Goal: Task Accomplishment & Management: Manage account settings

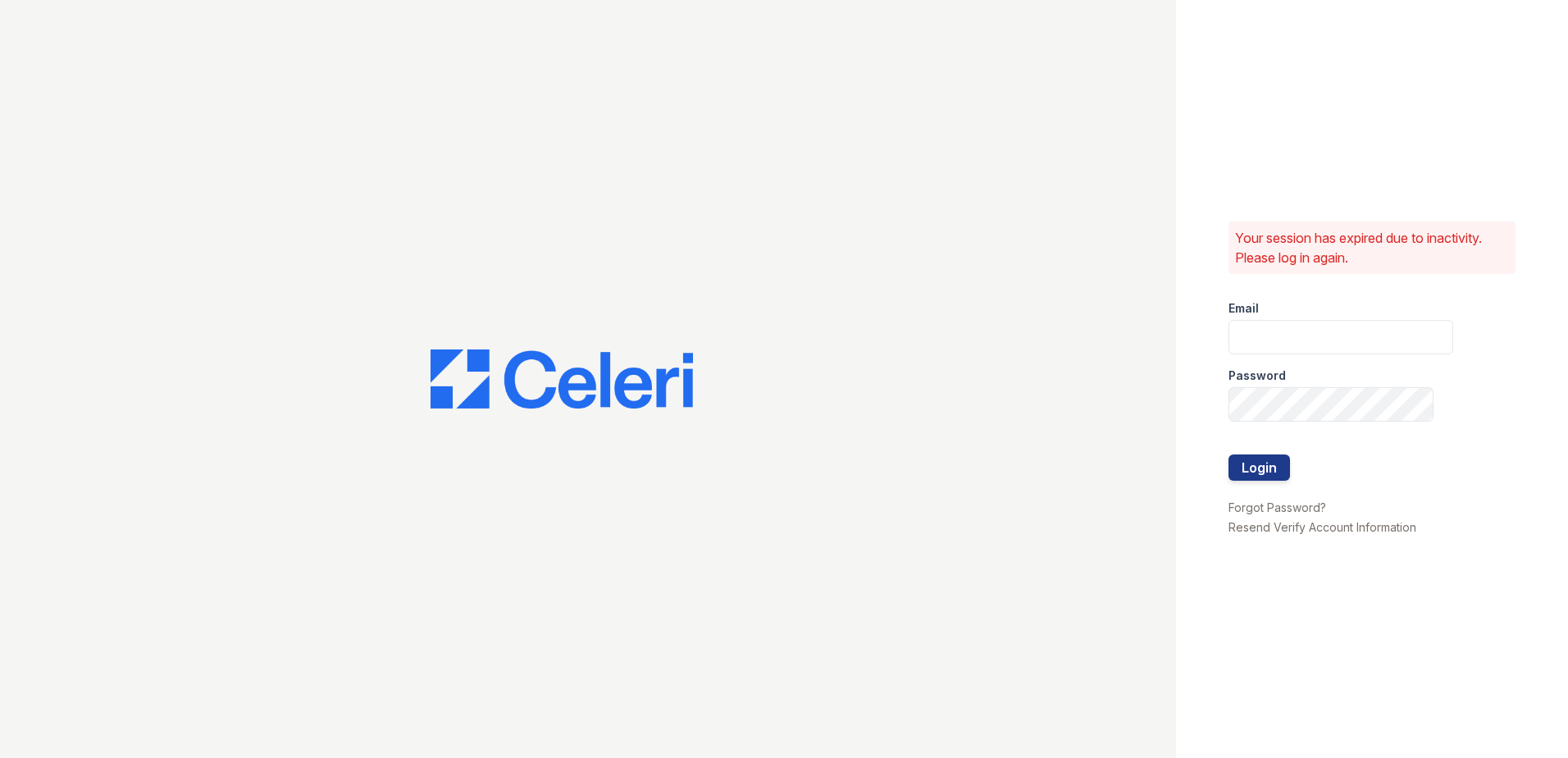
type input "mkarala@trinity-pm.com"
click at [1247, 454] on div at bounding box center [1340, 437] width 225 height 32
click at [1253, 462] on button "Login" at bounding box center [1258, 468] width 62 height 26
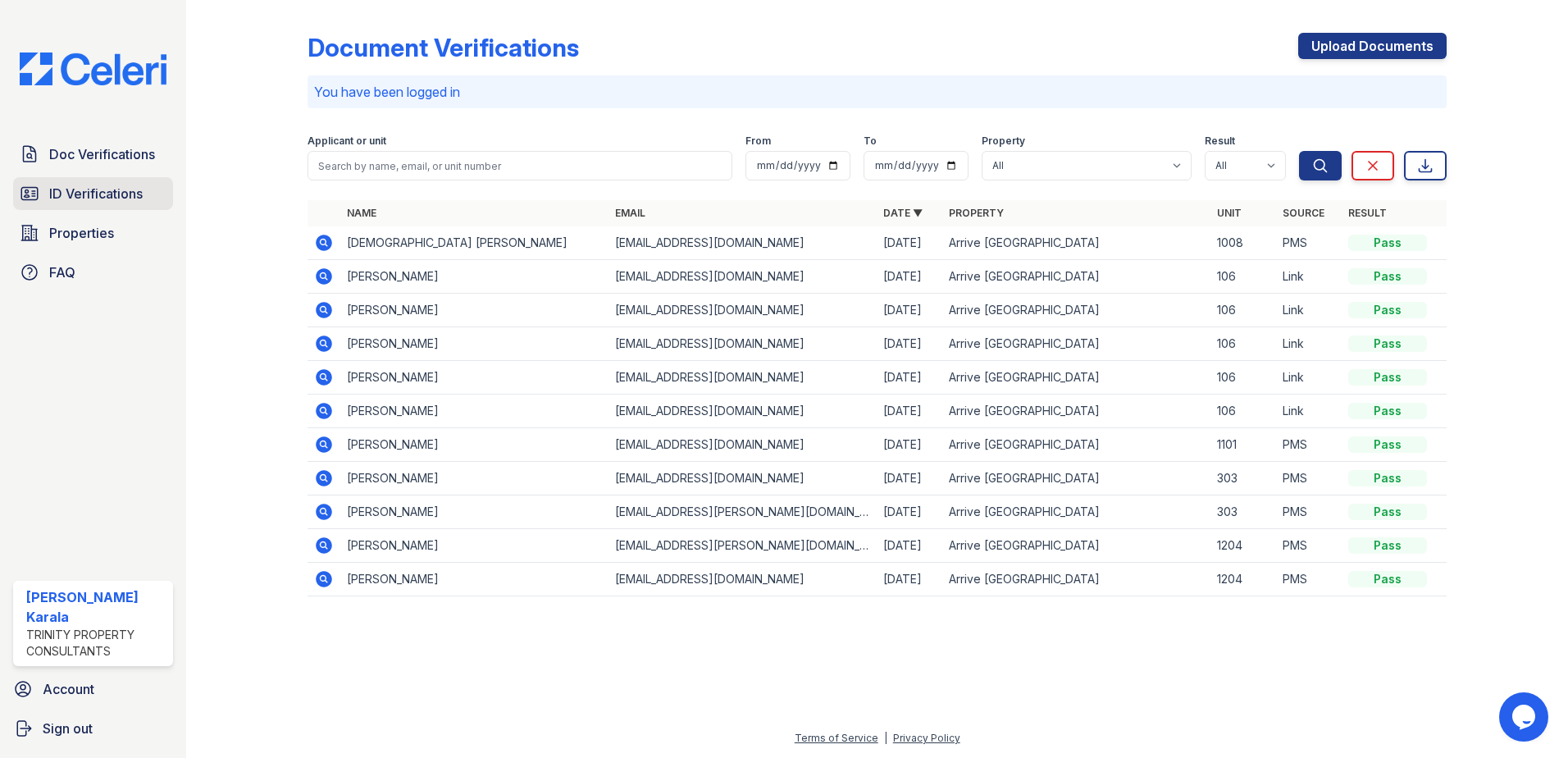
click at [122, 186] on span "ID Verifications" at bounding box center [95, 193] width 93 height 19
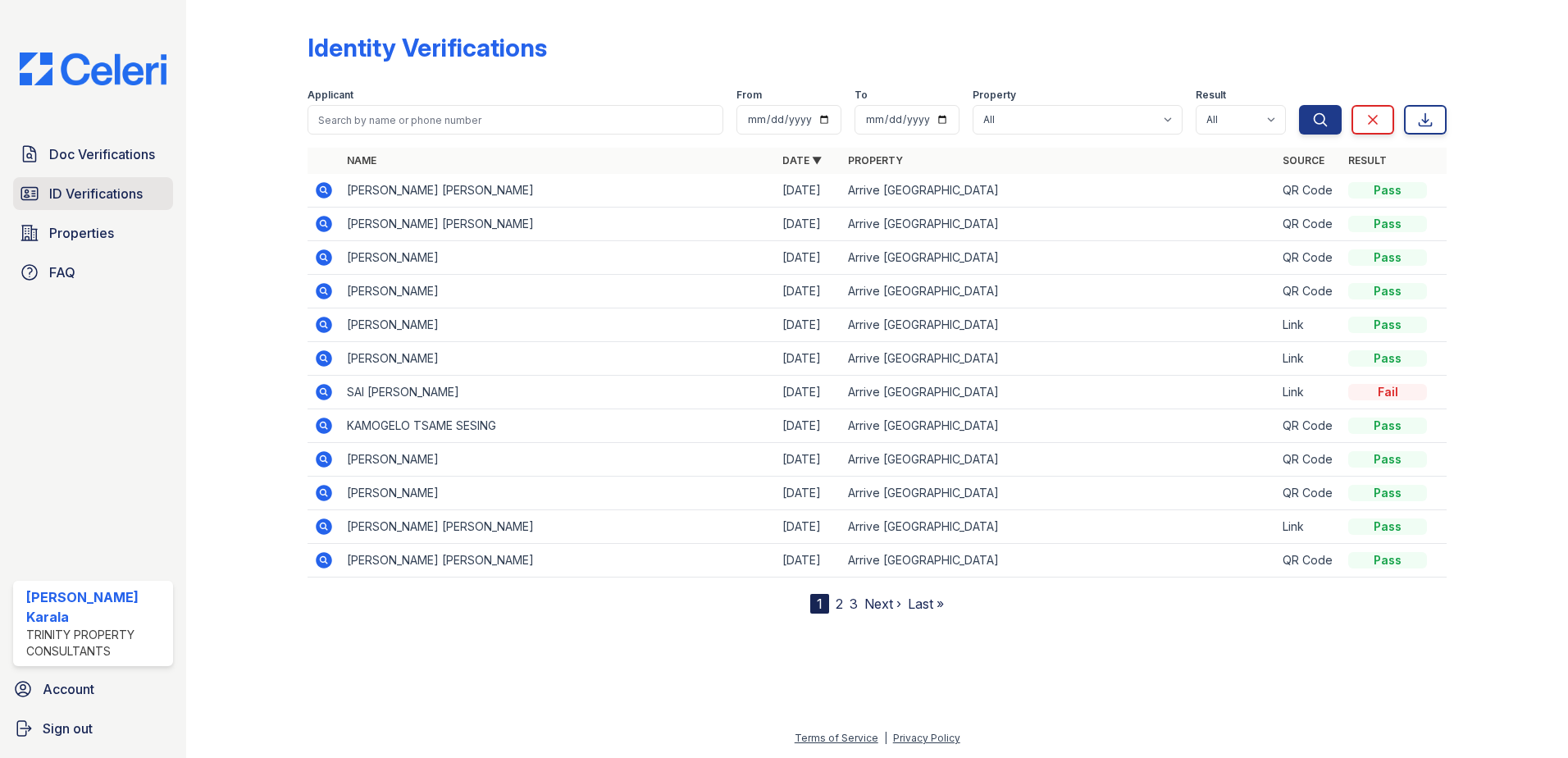
click at [127, 184] on span "ID Verifications" at bounding box center [95, 193] width 93 height 19
click at [135, 205] on link "ID Verifications" at bounding box center [92, 193] width 160 height 32
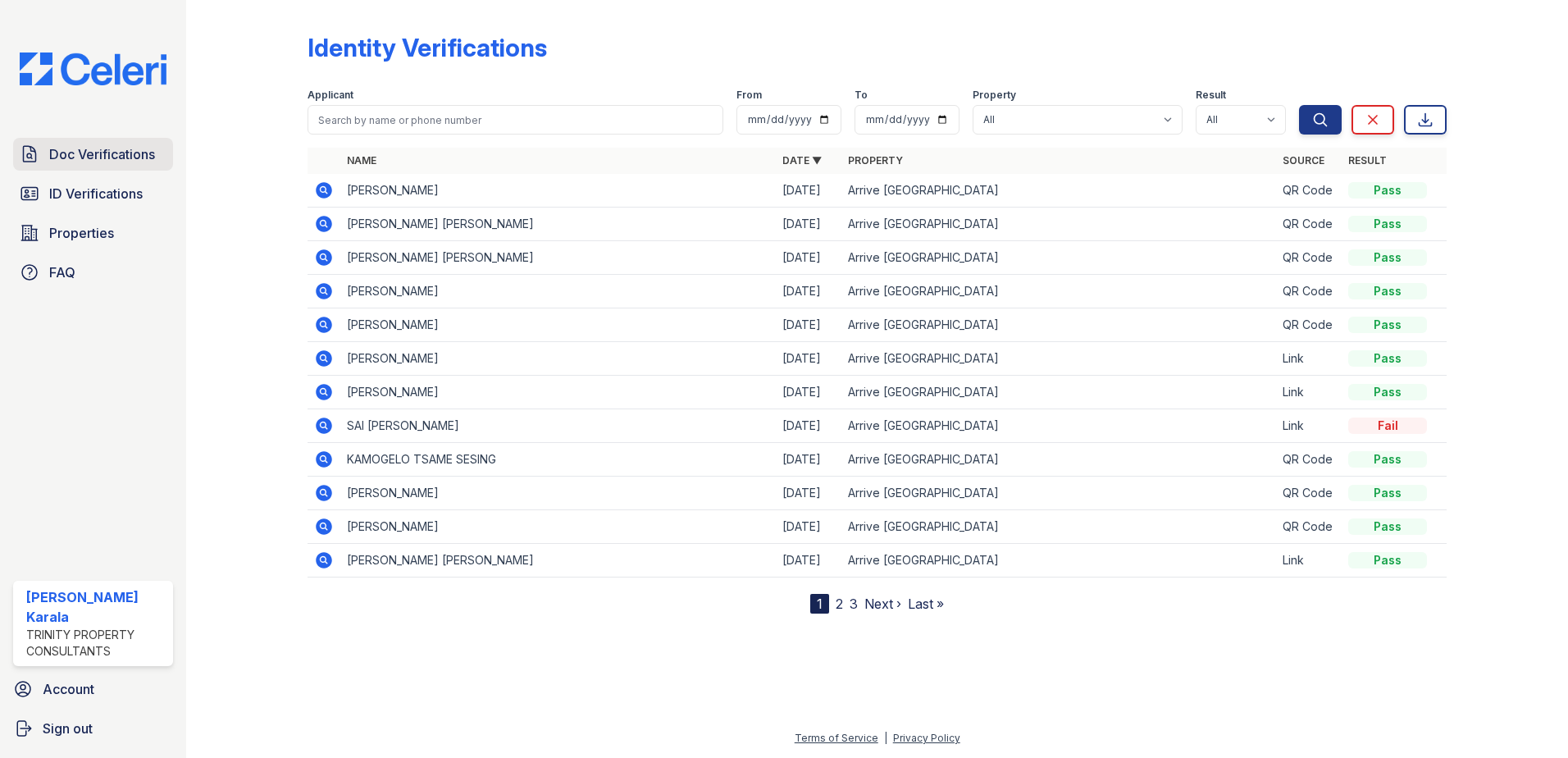
click at [134, 150] on span "Doc Verifications" at bounding box center [102, 153] width 105 height 19
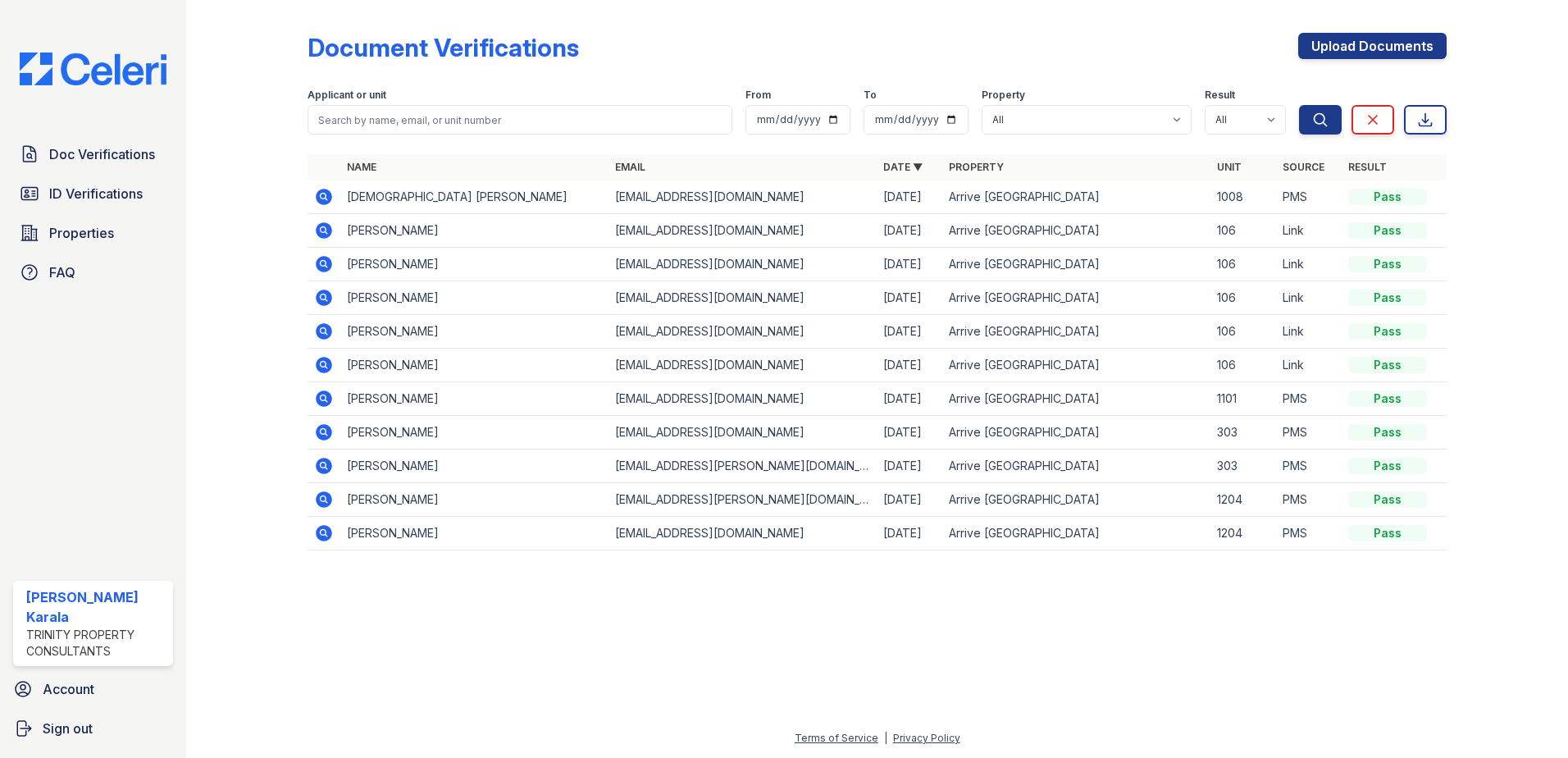
click at [120, 186] on span "ID Verifications" at bounding box center [95, 193] width 93 height 19
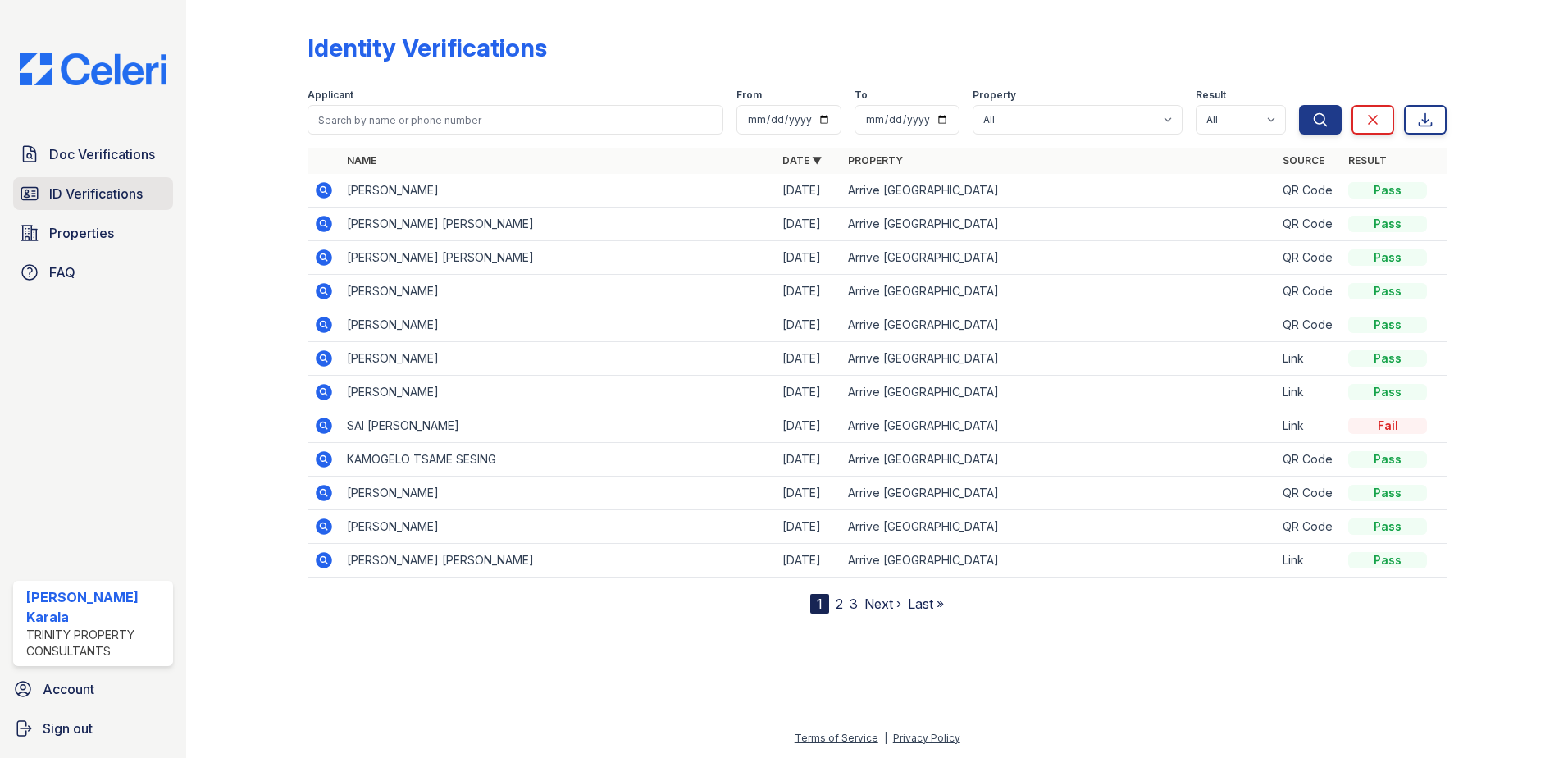
click at [157, 196] on link "ID Verifications" at bounding box center [92, 193] width 160 height 32
click at [139, 201] on span "ID Verifications" at bounding box center [95, 193] width 93 height 19
click at [144, 203] on link "ID Verifications" at bounding box center [92, 193] width 160 height 32
click at [142, 193] on span "ID Verifications" at bounding box center [95, 193] width 93 height 19
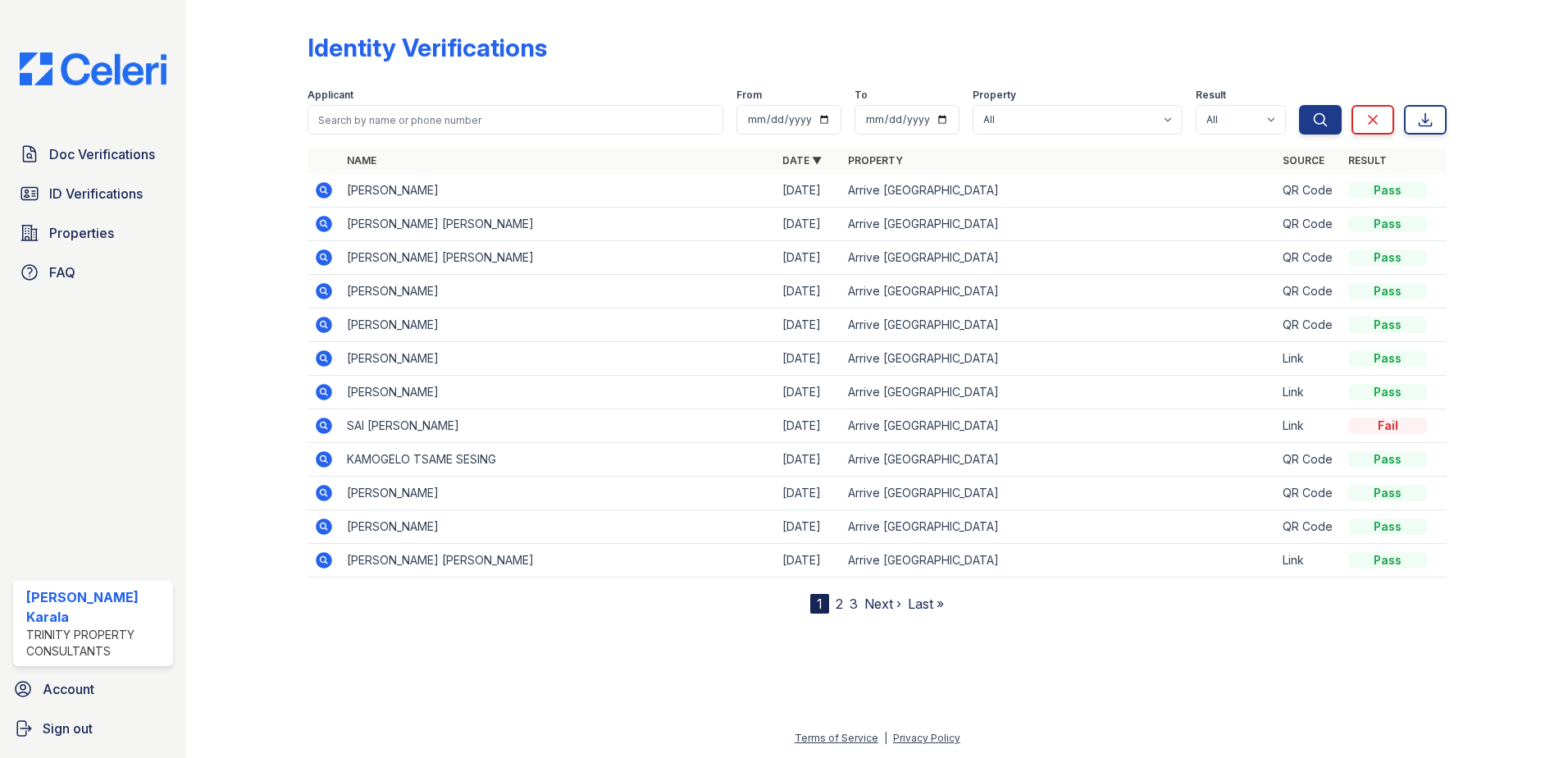
click at [142, 193] on span "ID Verifications" at bounding box center [95, 193] width 93 height 19
click at [325, 189] on icon at bounding box center [323, 190] width 19 height 19
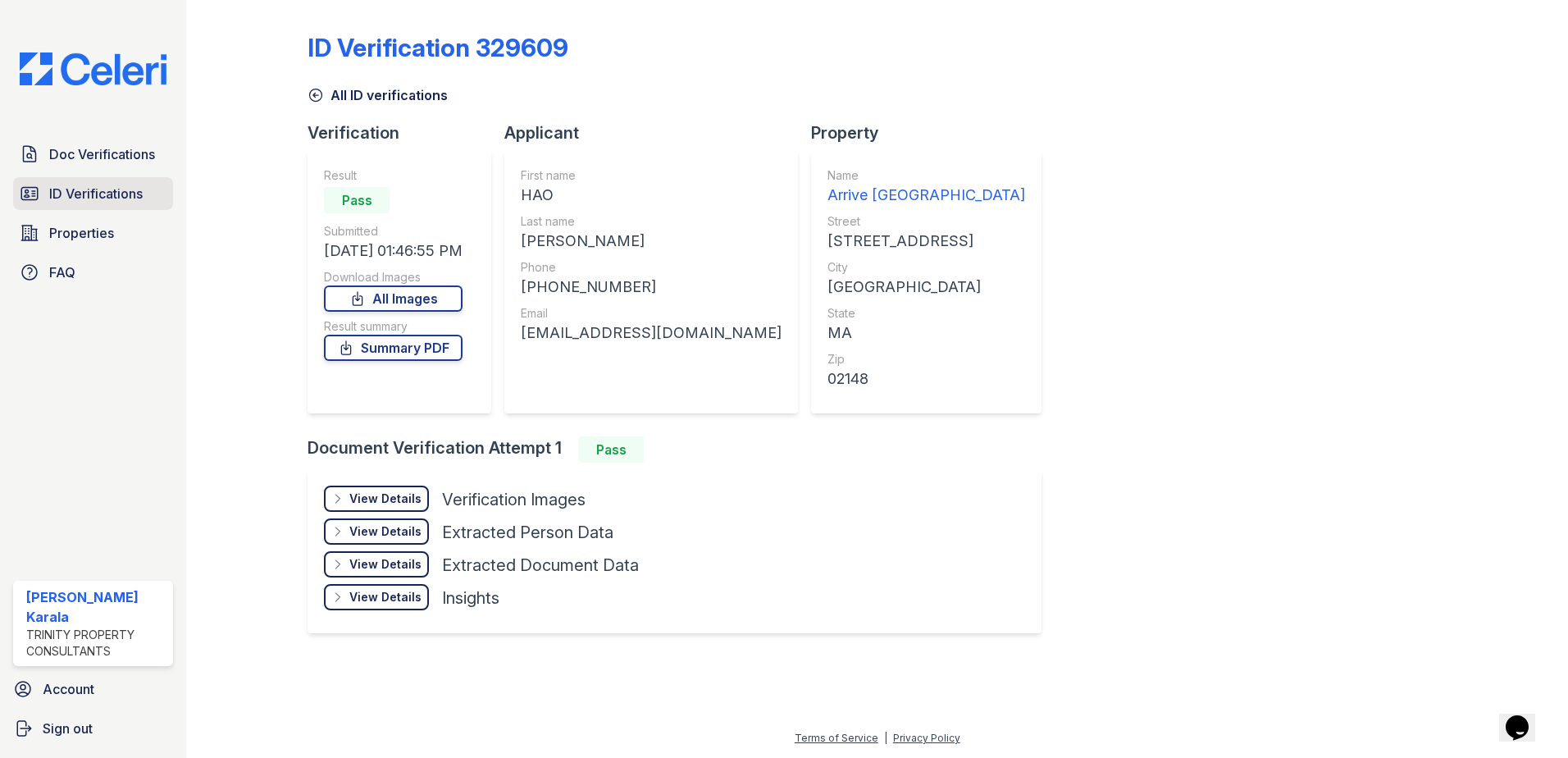
click at [91, 190] on span "ID Verifications" at bounding box center [95, 193] width 93 height 19
click at [149, 195] on link "ID Verifications" at bounding box center [92, 193] width 160 height 32
click at [152, 195] on link "ID Verifications" at bounding box center [92, 193] width 160 height 32
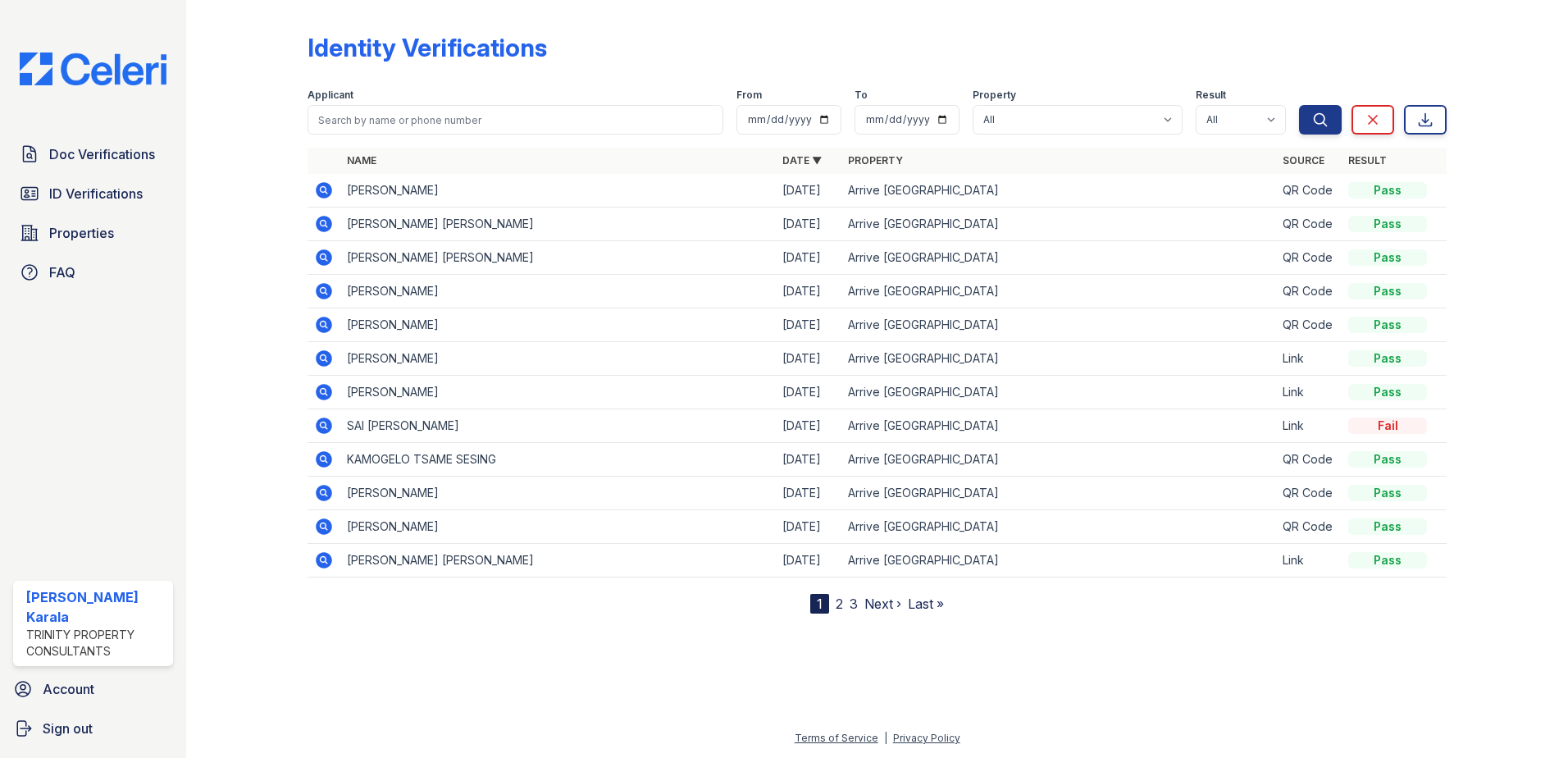
click at [109, 176] on div "Doc Verifications ID Verifications Properties FAQ" at bounding box center [92, 213] width 173 height 151
click at [112, 181] on link "ID Verifications" at bounding box center [92, 193] width 160 height 32
click at [131, 190] on span "ID Verifications" at bounding box center [95, 193] width 93 height 19
click at [318, 188] on icon at bounding box center [324, 190] width 17 height 17
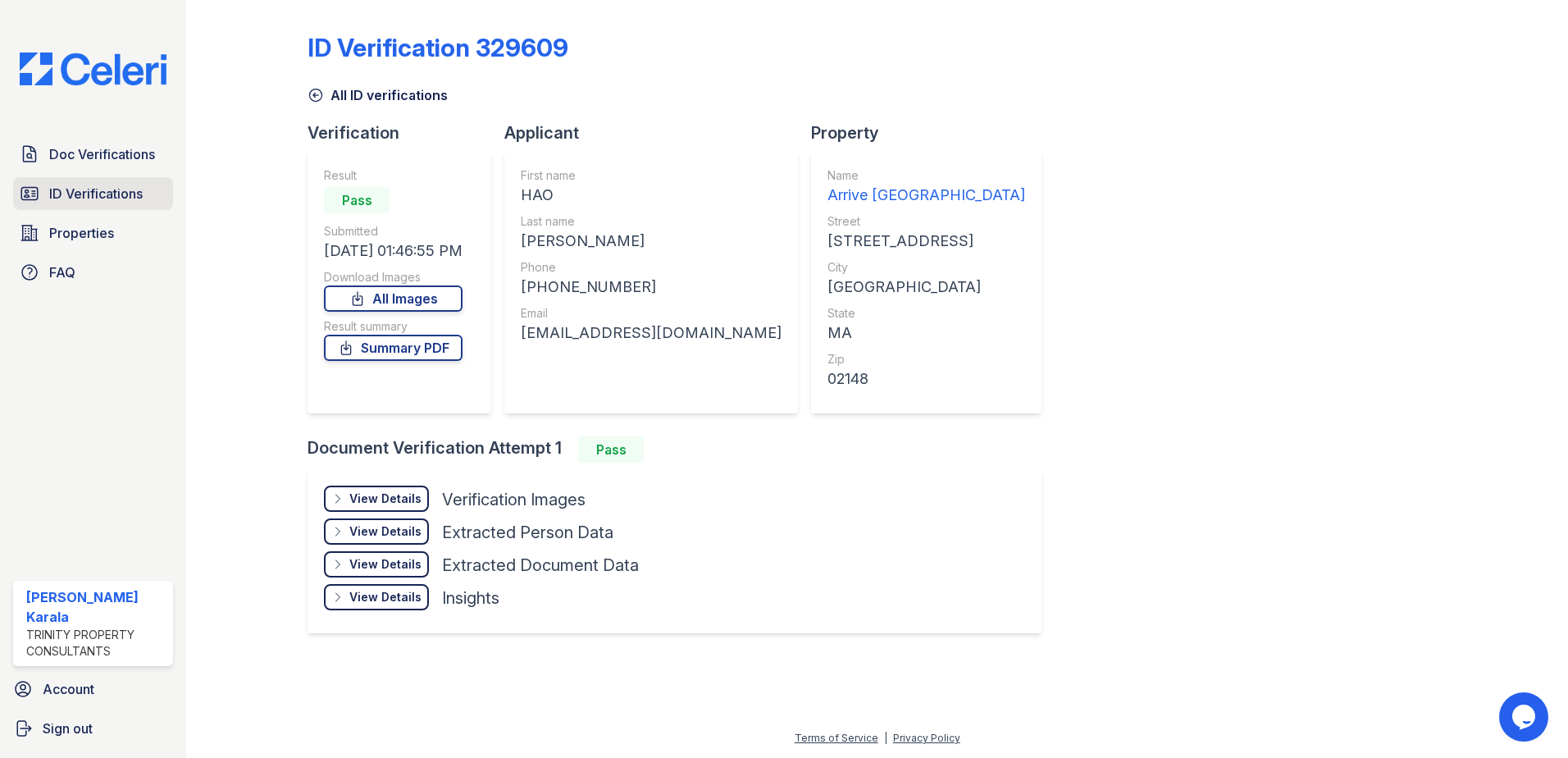
click at [83, 197] on span "ID Verifications" at bounding box center [95, 193] width 93 height 19
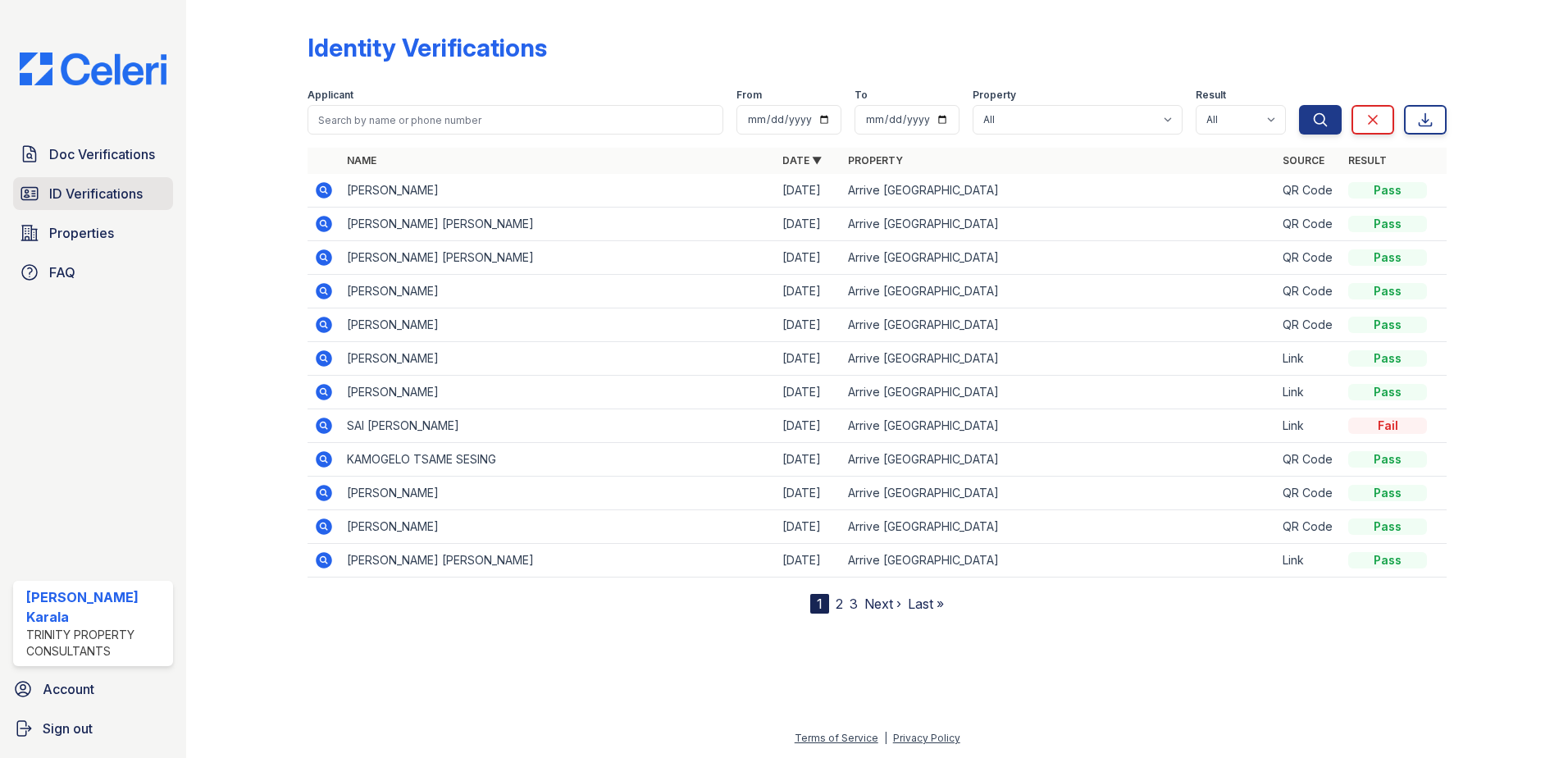
click at [114, 182] on link "ID Verifications" at bounding box center [92, 193] width 160 height 32
click at [121, 219] on link "Properties" at bounding box center [92, 232] width 160 height 32
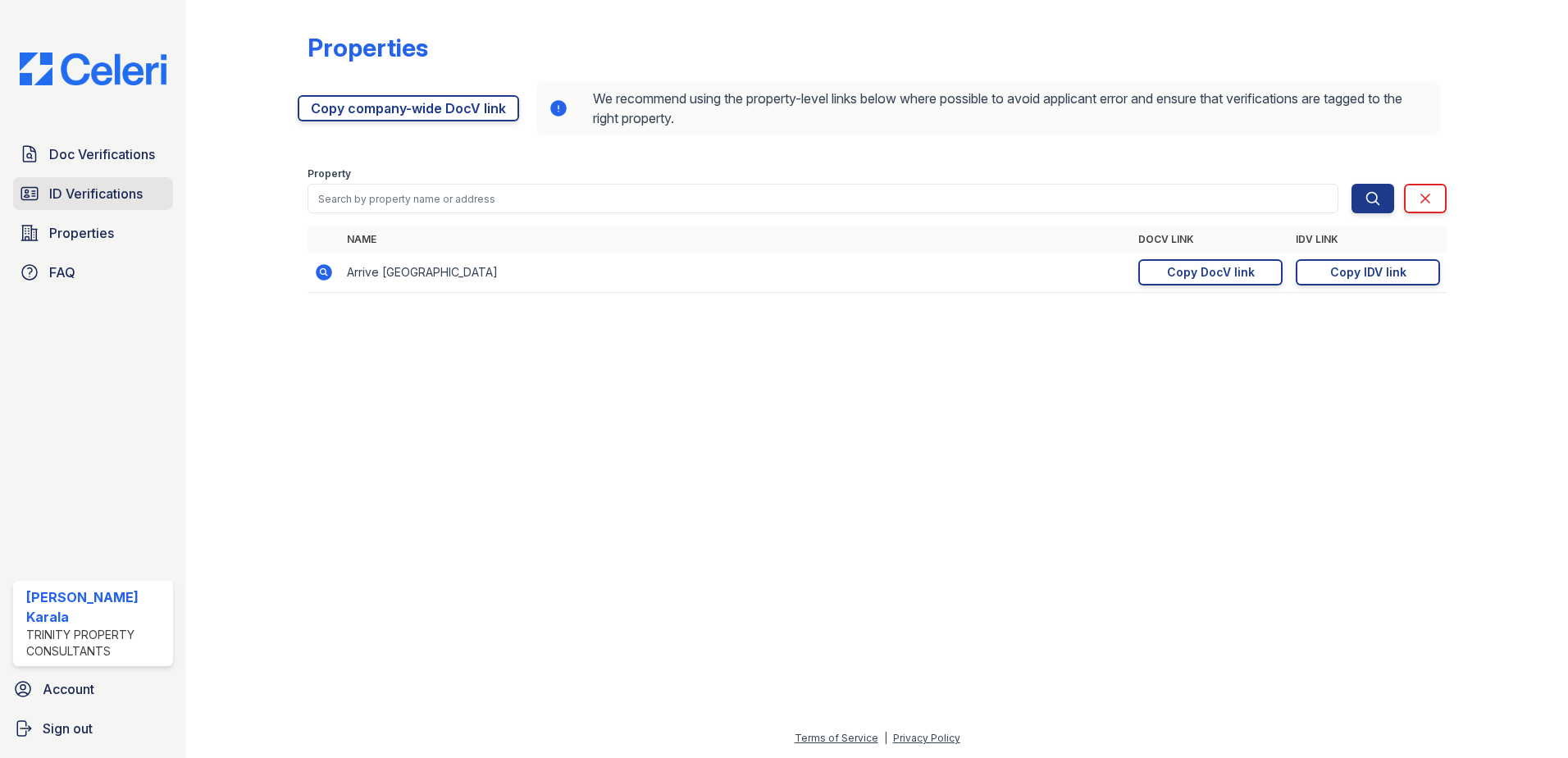
click at [121, 202] on span "ID Verifications" at bounding box center [95, 193] width 93 height 19
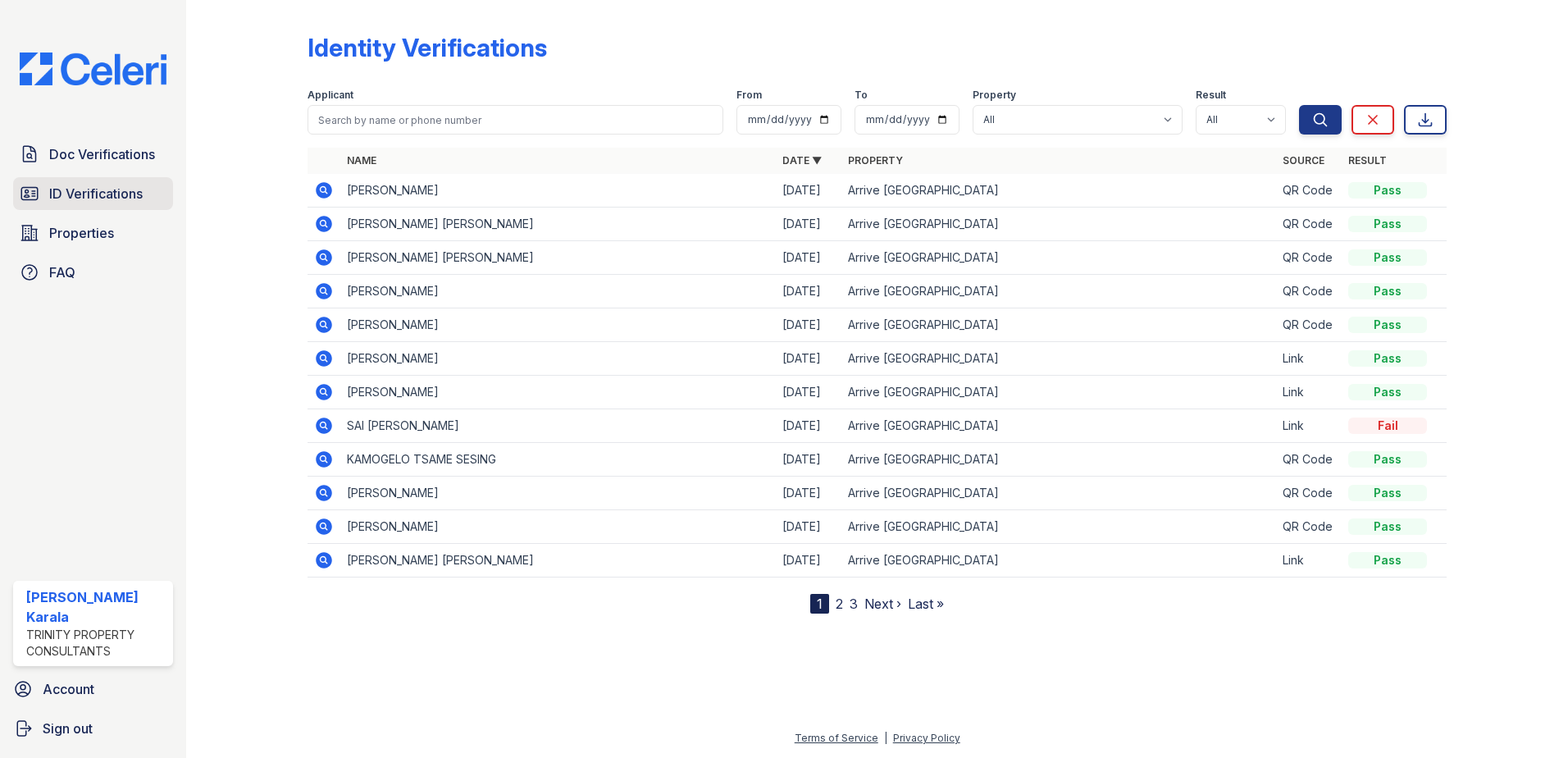
click at [127, 194] on span "ID Verifications" at bounding box center [95, 193] width 93 height 19
click at [92, 177] on link "ID Verifications" at bounding box center [92, 193] width 160 height 32
click at [92, 189] on span "ID Verifications" at bounding box center [95, 193] width 93 height 19
click at [93, 155] on span "Doc Verifications" at bounding box center [102, 153] width 105 height 19
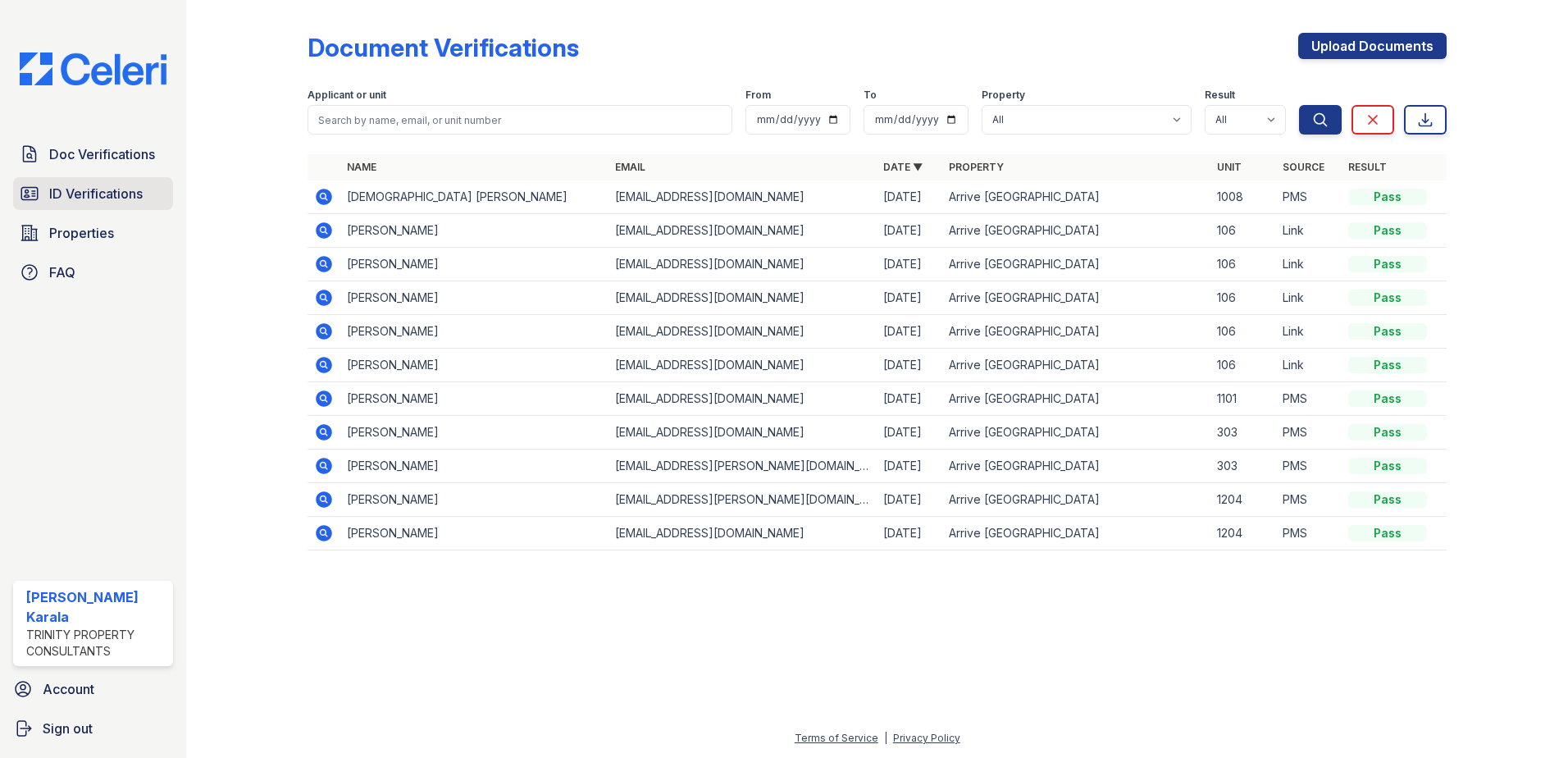
click at [98, 187] on span "ID Verifications" at bounding box center [95, 193] width 93 height 19
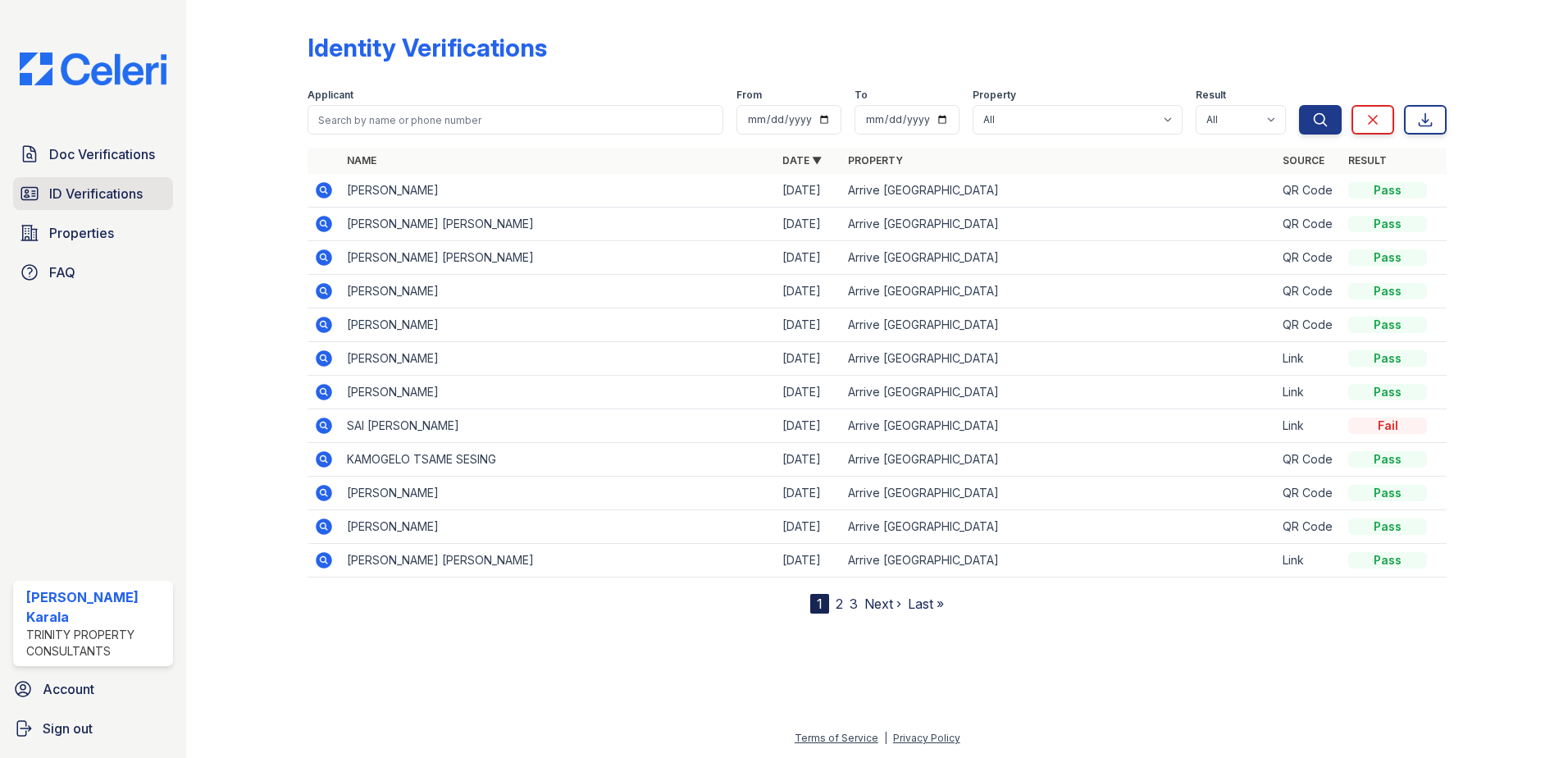
click at [76, 193] on span "ID Verifications" at bounding box center [95, 193] width 93 height 19
click at [103, 153] on span "Doc Verifications" at bounding box center [102, 153] width 105 height 19
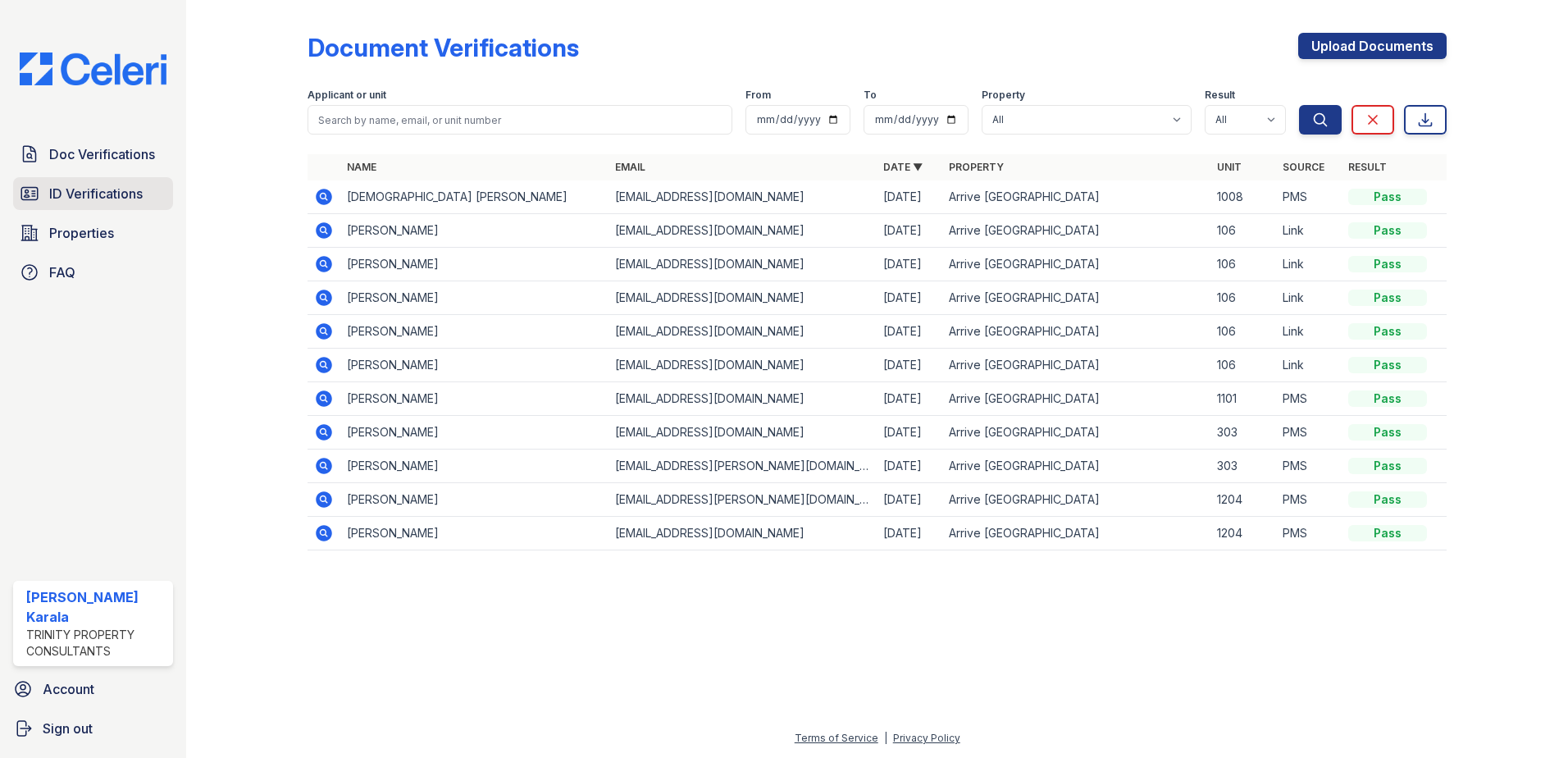
click at [111, 190] on span "ID Verifications" at bounding box center [95, 193] width 93 height 19
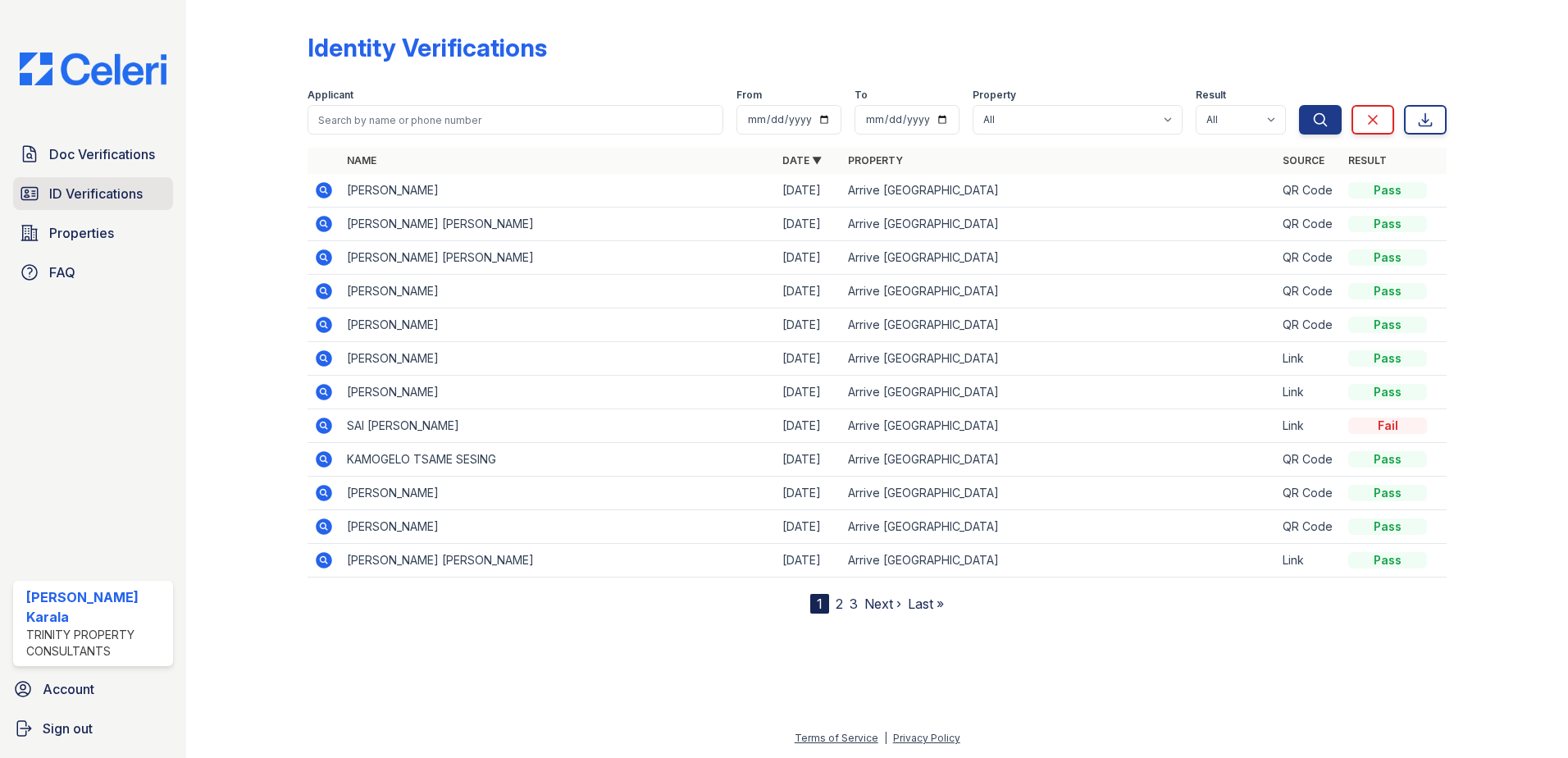
click at [94, 198] on span "ID Verifications" at bounding box center [95, 193] width 93 height 19
click at [123, 197] on span "ID Verifications" at bounding box center [95, 193] width 93 height 19
click at [165, 183] on link "ID Verifications" at bounding box center [92, 193] width 160 height 32
click at [164, 155] on link "Doc Verifications" at bounding box center [92, 153] width 160 height 32
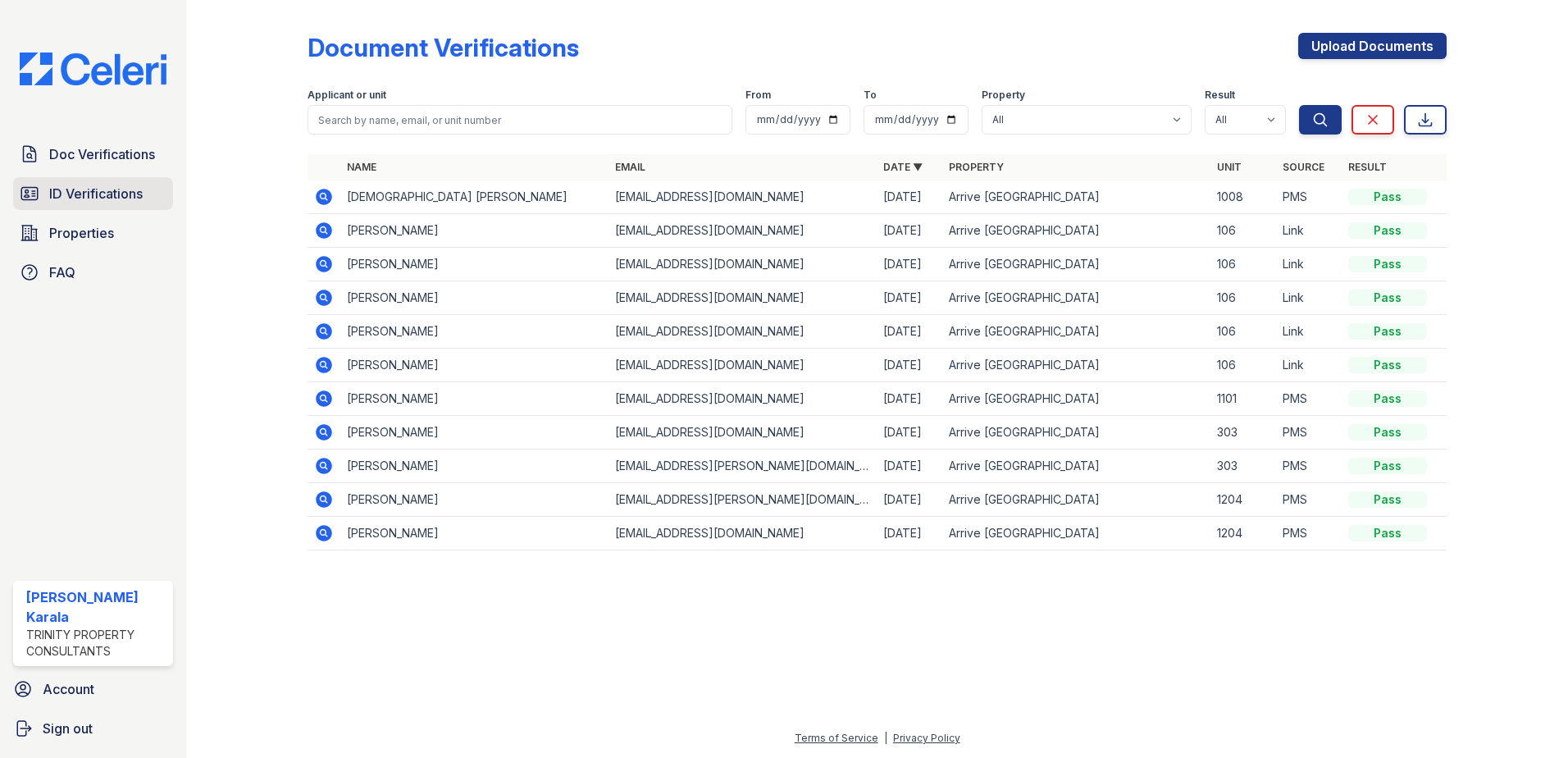
click at [139, 205] on link "ID Verifications" at bounding box center [92, 193] width 160 height 32
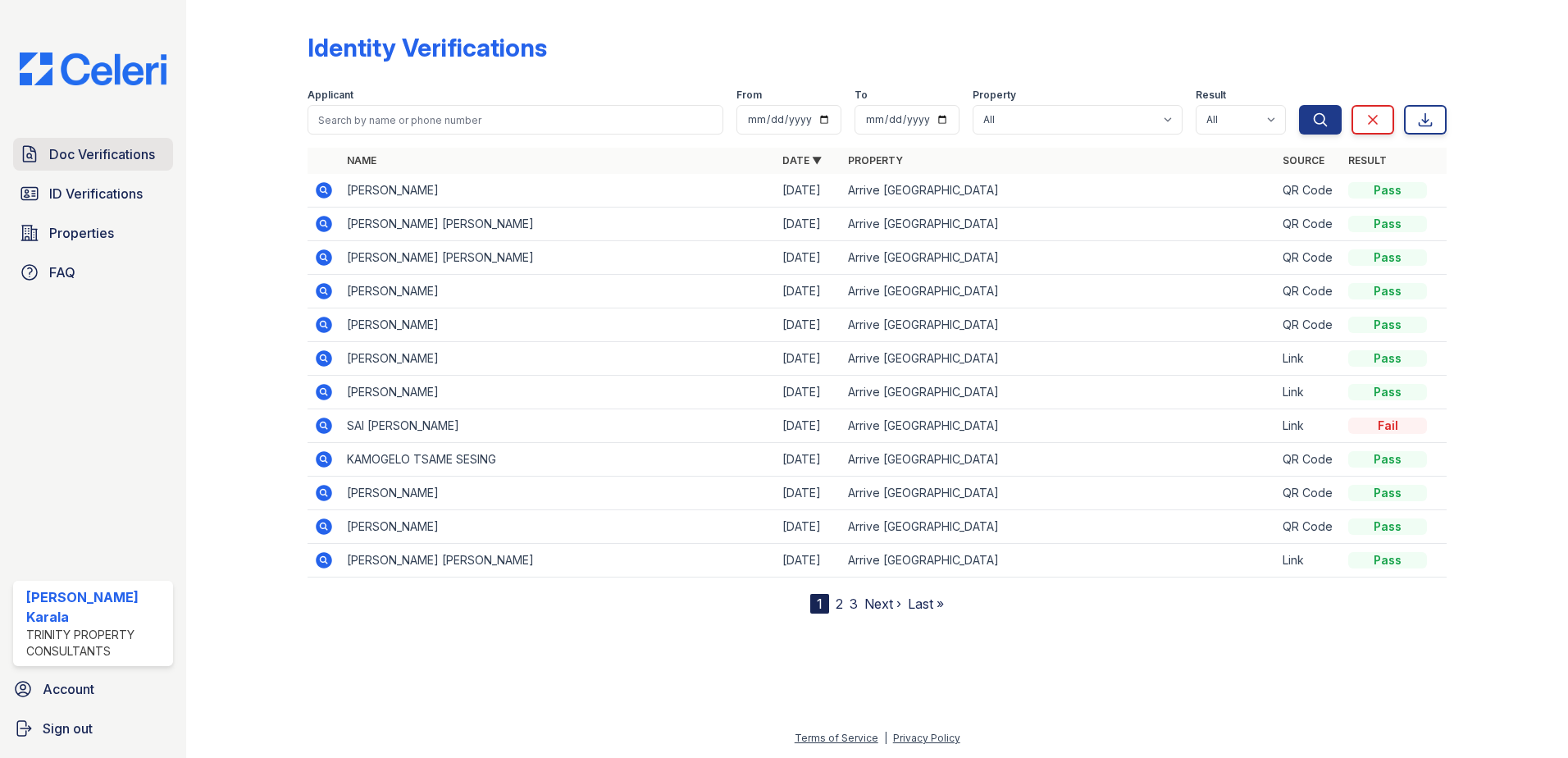
click at [139, 162] on span "Doc Verifications" at bounding box center [102, 153] width 105 height 19
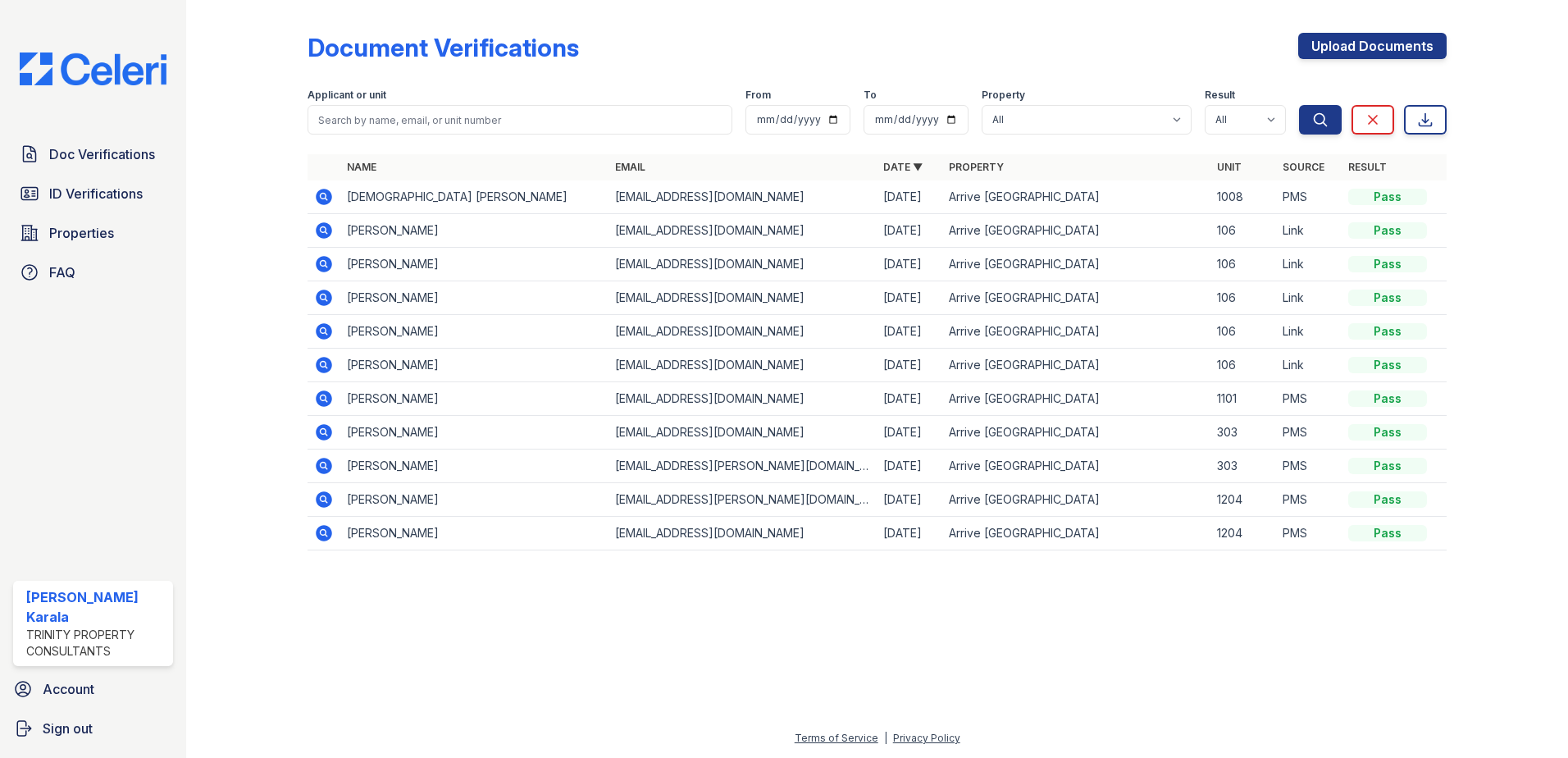
click at [141, 190] on span "ID Verifications" at bounding box center [95, 193] width 93 height 19
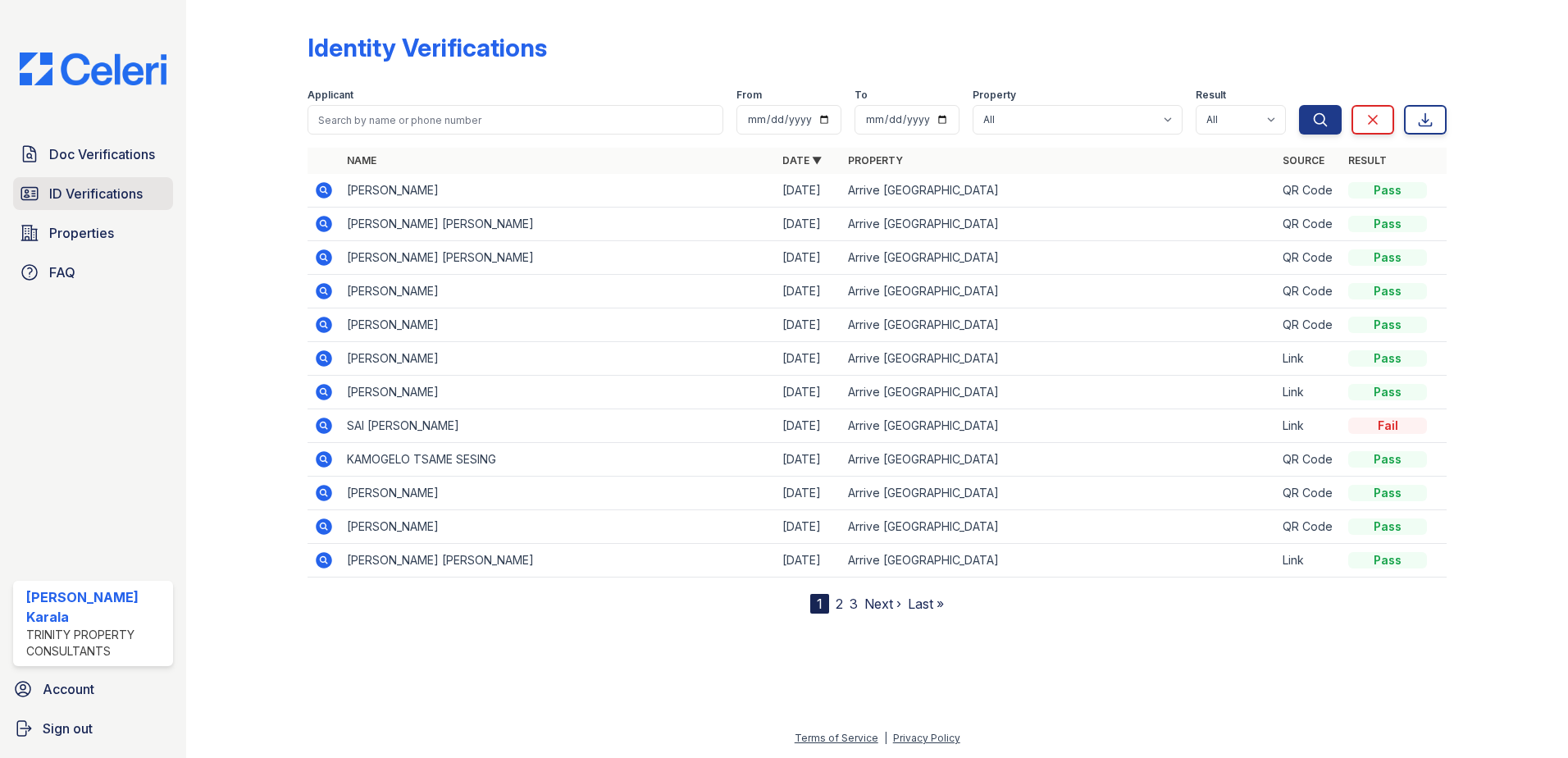
click at [128, 193] on span "ID Verifications" at bounding box center [95, 193] width 93 height 19
click at [123, 156] on span "Doc Verifications" at bounding box center [102, 153] width 105 height 19
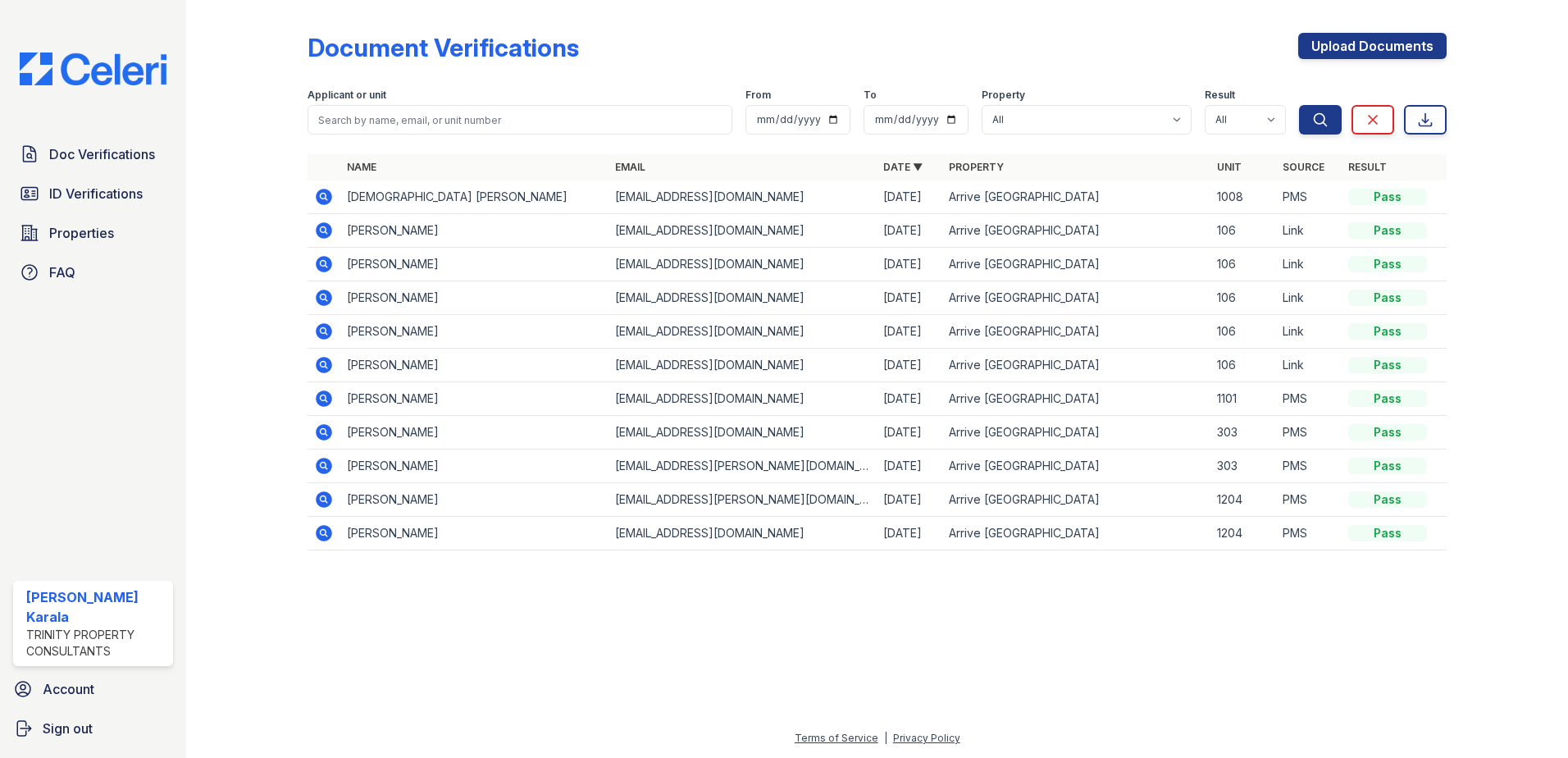
click at [118, 175] on div "Doc Verifications ID Verifications Properties FAQ" at bounding box center [92, 213] width 173 height 151
click at [113, 182] on link "ID Verifications" at bounding box center [92, 193] width 160 height 32
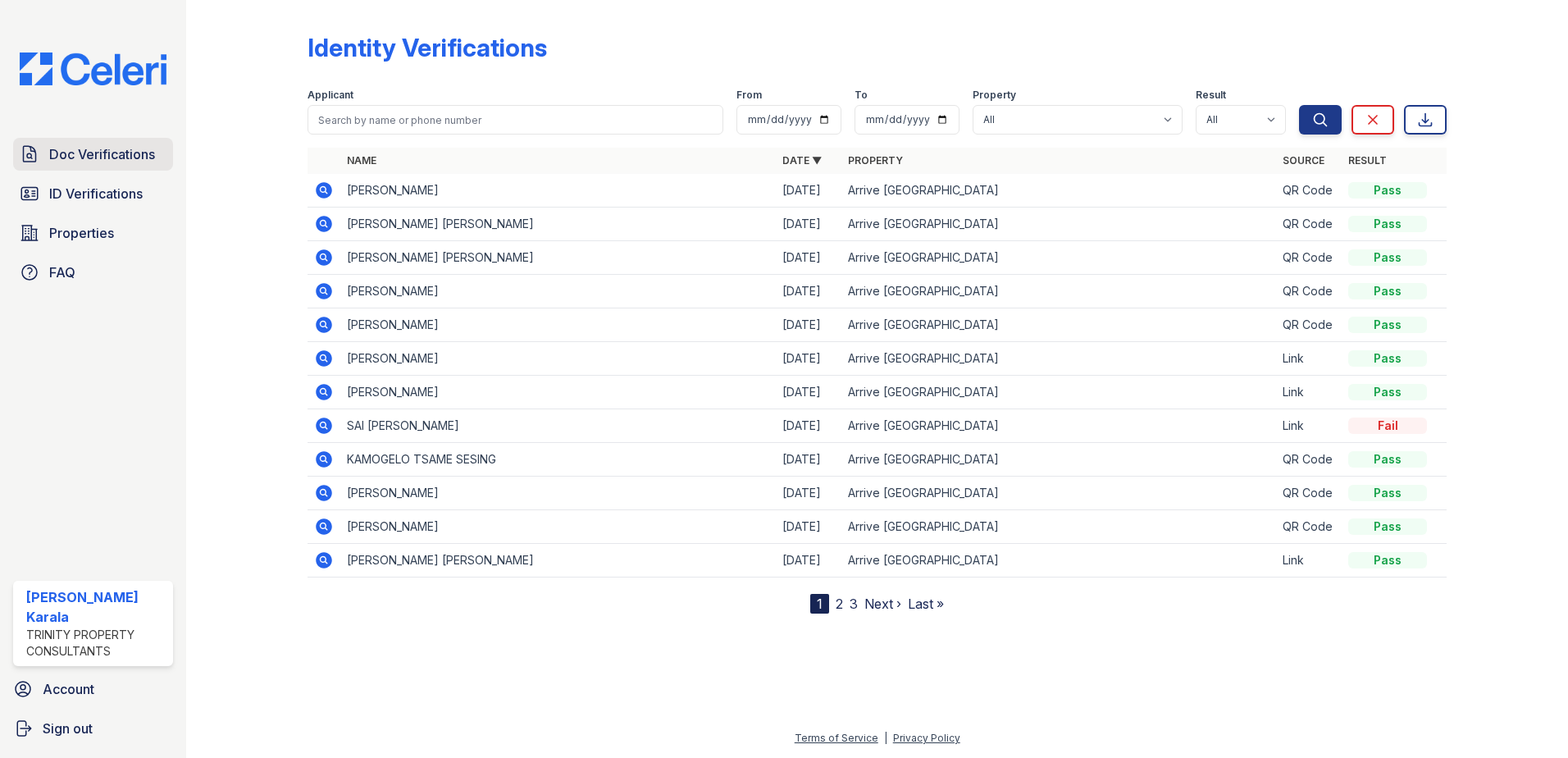
click at [117, 157] on span "Doc Verifications" at bounding box center [102, 153] width 105 height 19
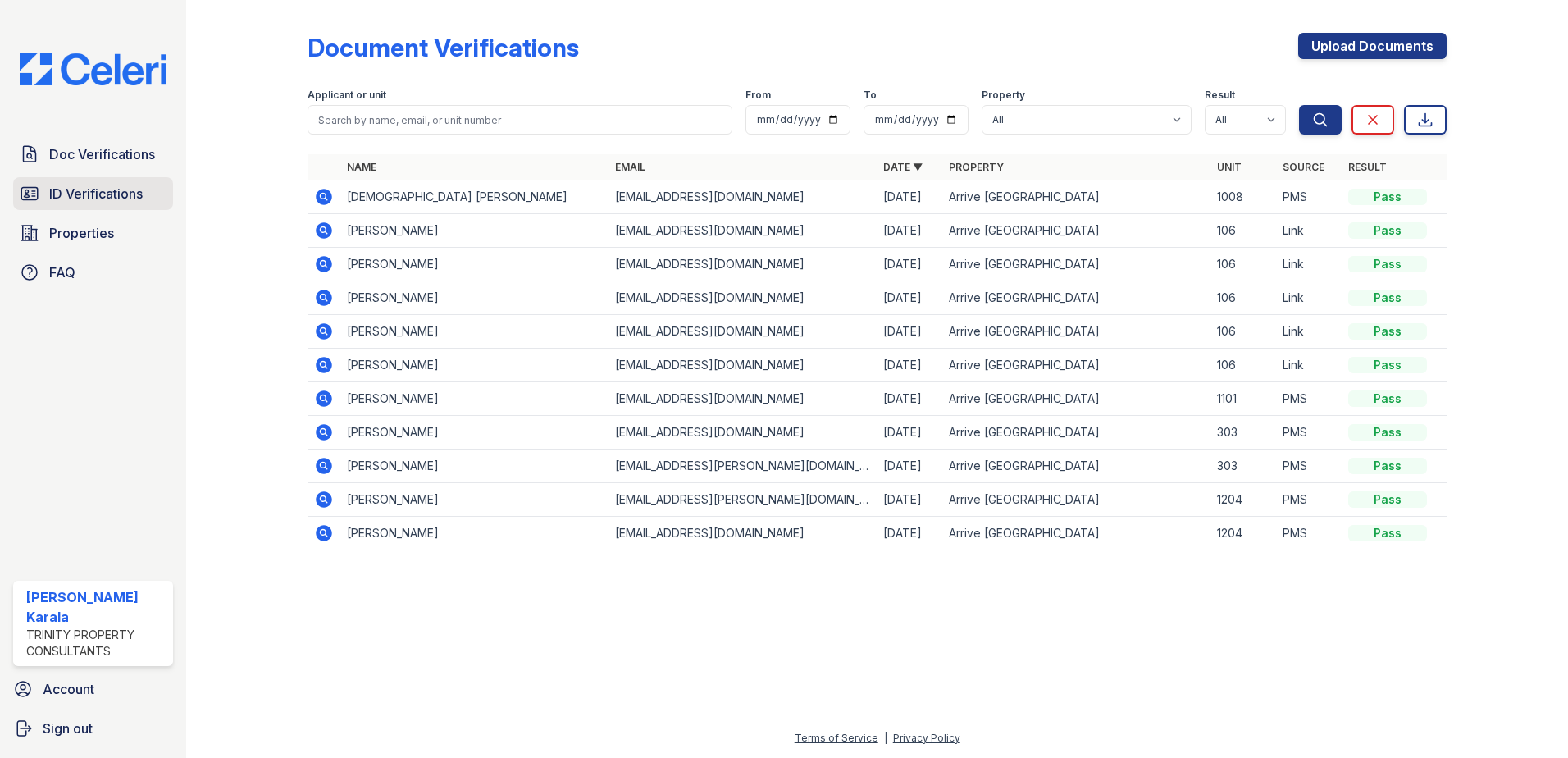
click at [116, 185] on span "ID Verifications" at bounding box center [95, 193] width 93 height 19
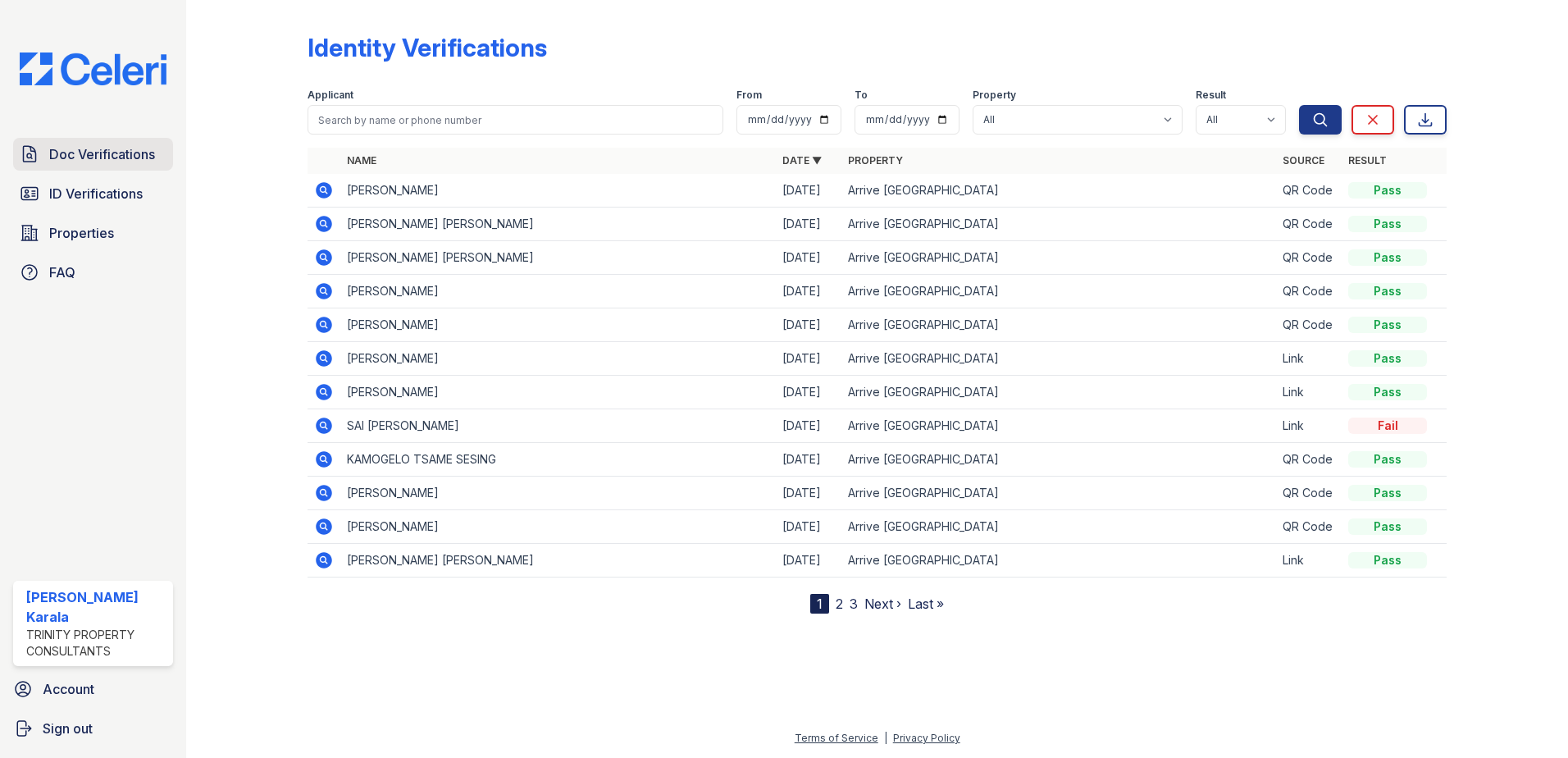
click at [116, 163] on span "Doc Verifications" at bounding box center [102, 153] width 105 height 19
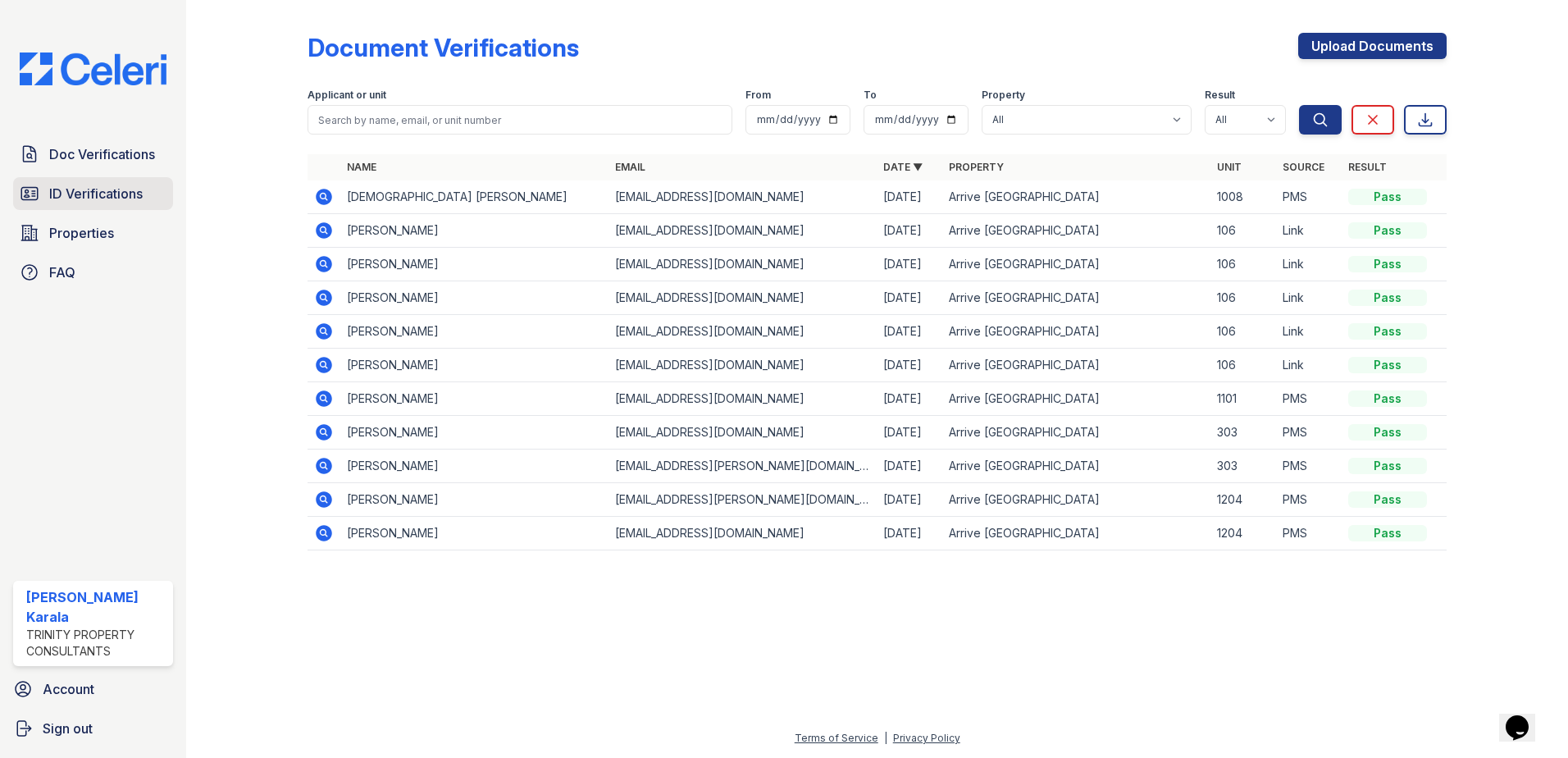
click at [98, 197] on span "ID Verifications" at bounding box center [95, 193] width 93 height 19
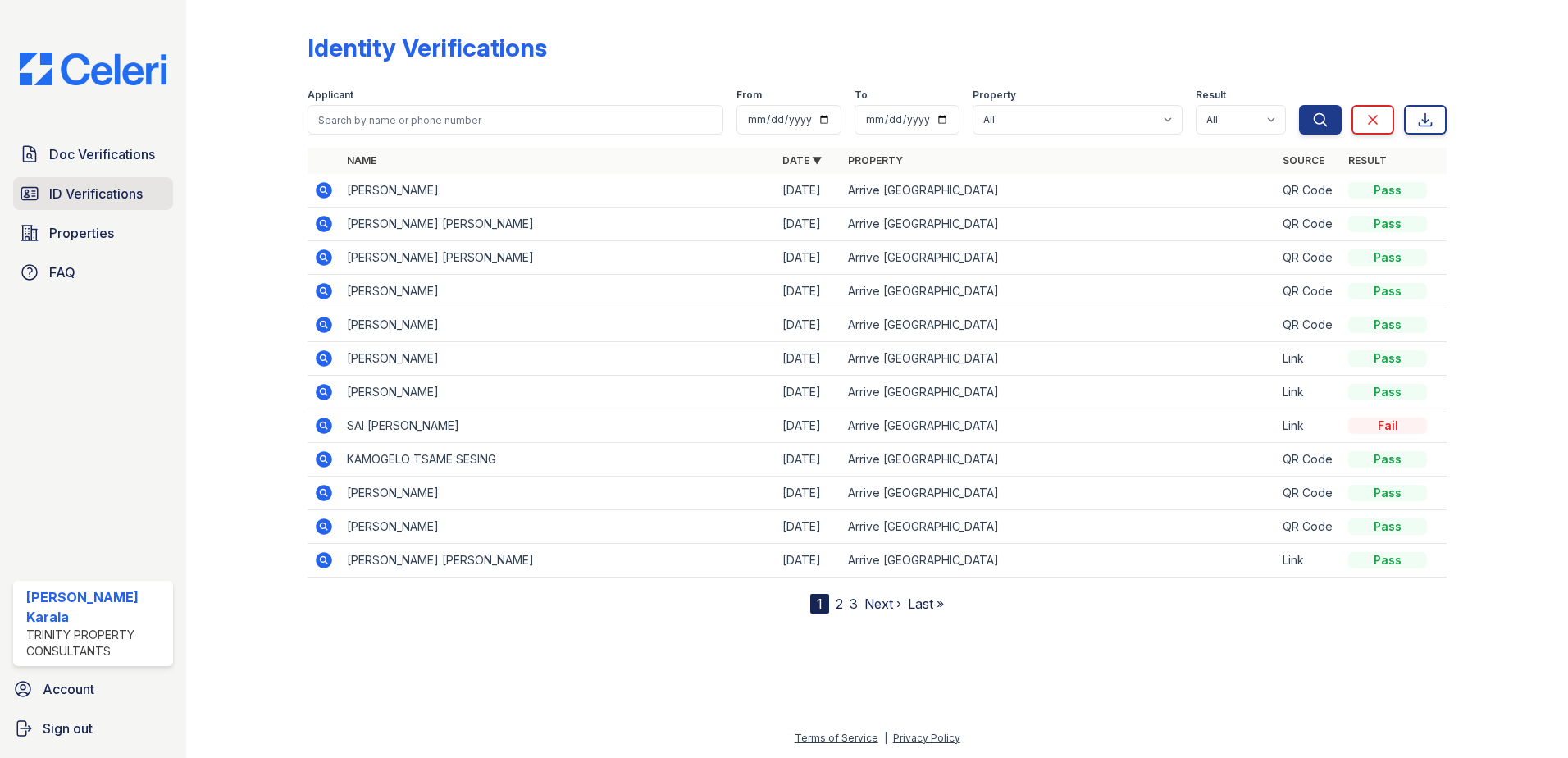
click at [128, 192] on span "ID Verifications" at bounding box center [95, 193] width 93 height 19
click at [113, 147] on span "Doc Verifications" at bounding box center [102, 153] width 105 height 19
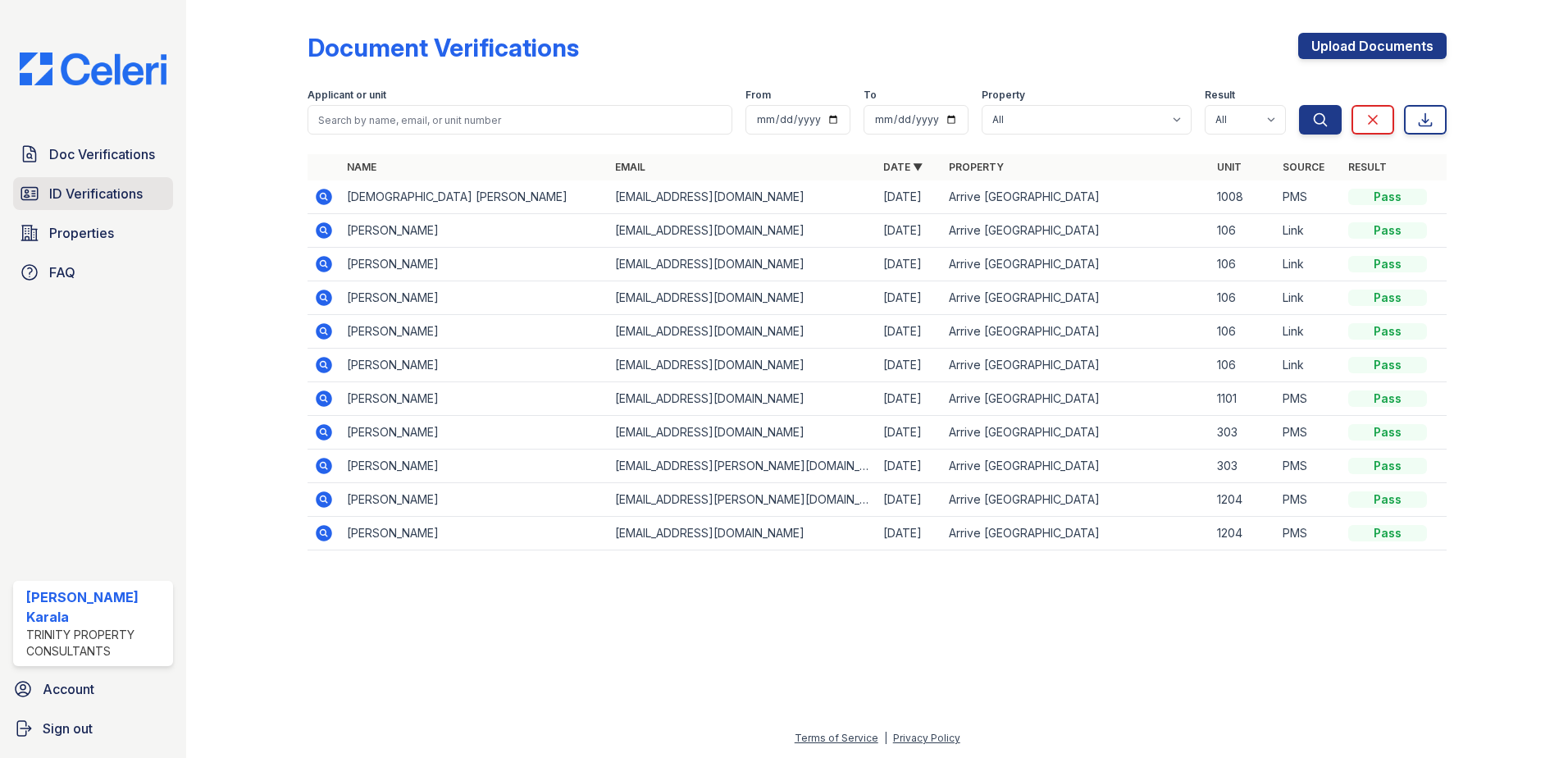
click at [100, 190] on span "ID Verifications" at bounding box center [95, 193] width 93 height 19
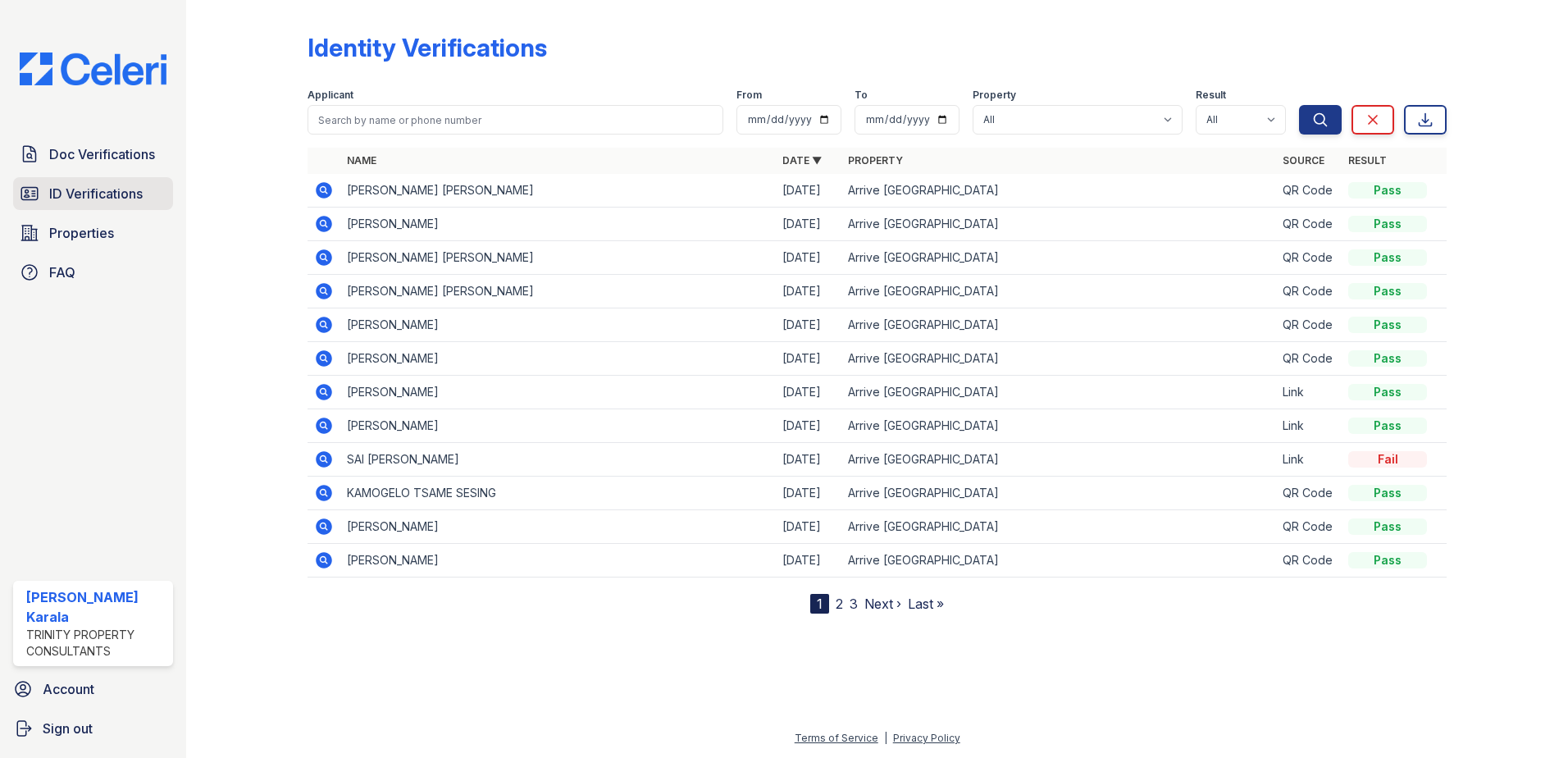
click at [126, 178] on link "ID Verifications" at bounding box center [92, 193] width 160 height 32
click at [122, 186] on span "ID Verifications" at bounding box center [95, 193] width 93 height 19
click at [116, 153] on span "Doc Verifications" at bounding box center [102, 153] width 105 height 19
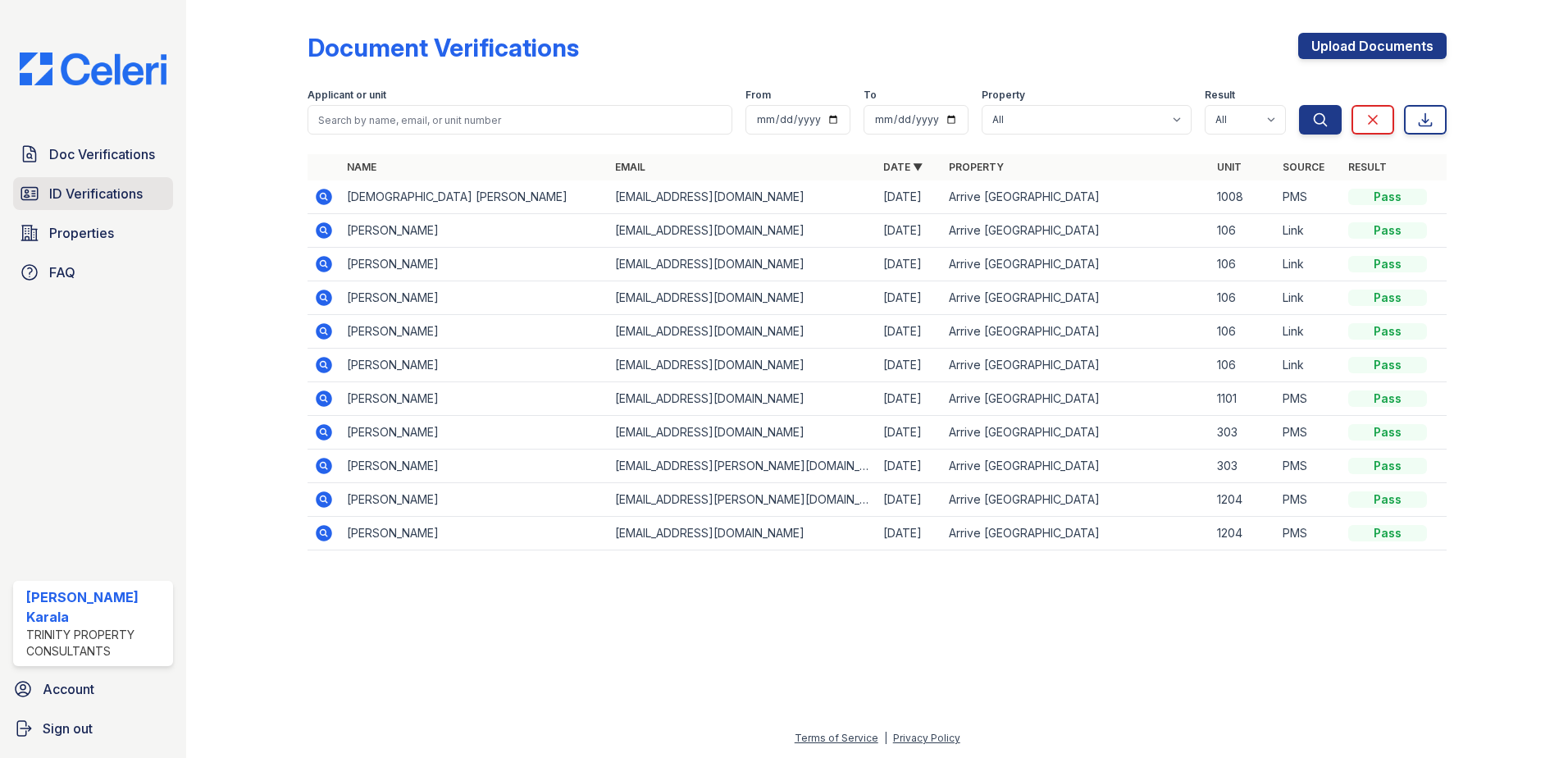
click at [114, 191] on span "ID Verifications" at bounding box center [95, 193] width 93 height 19
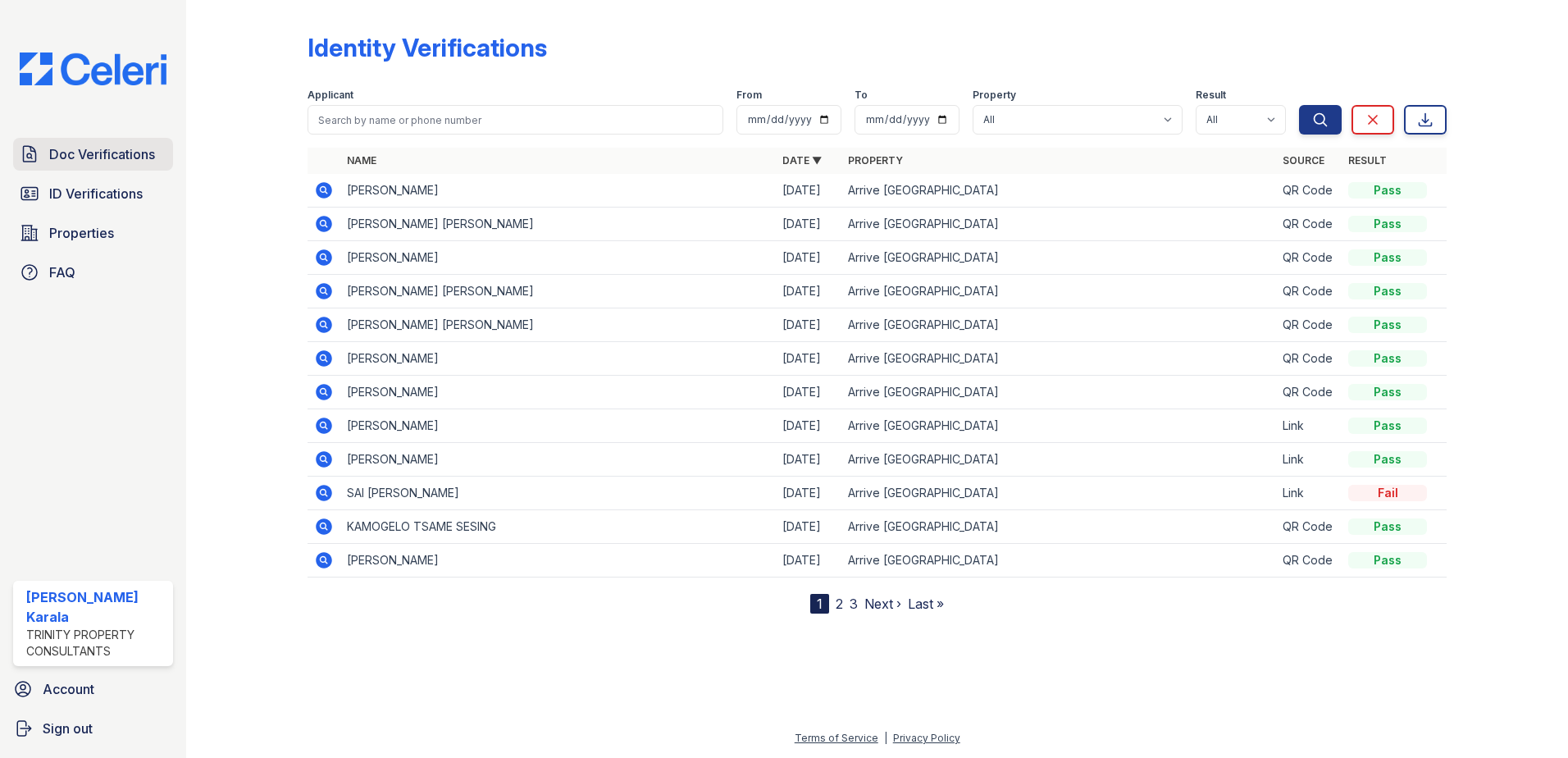
click at [120, 155] on span "Doc Verifications" at bounding box center [102, 153] width 105 height 19
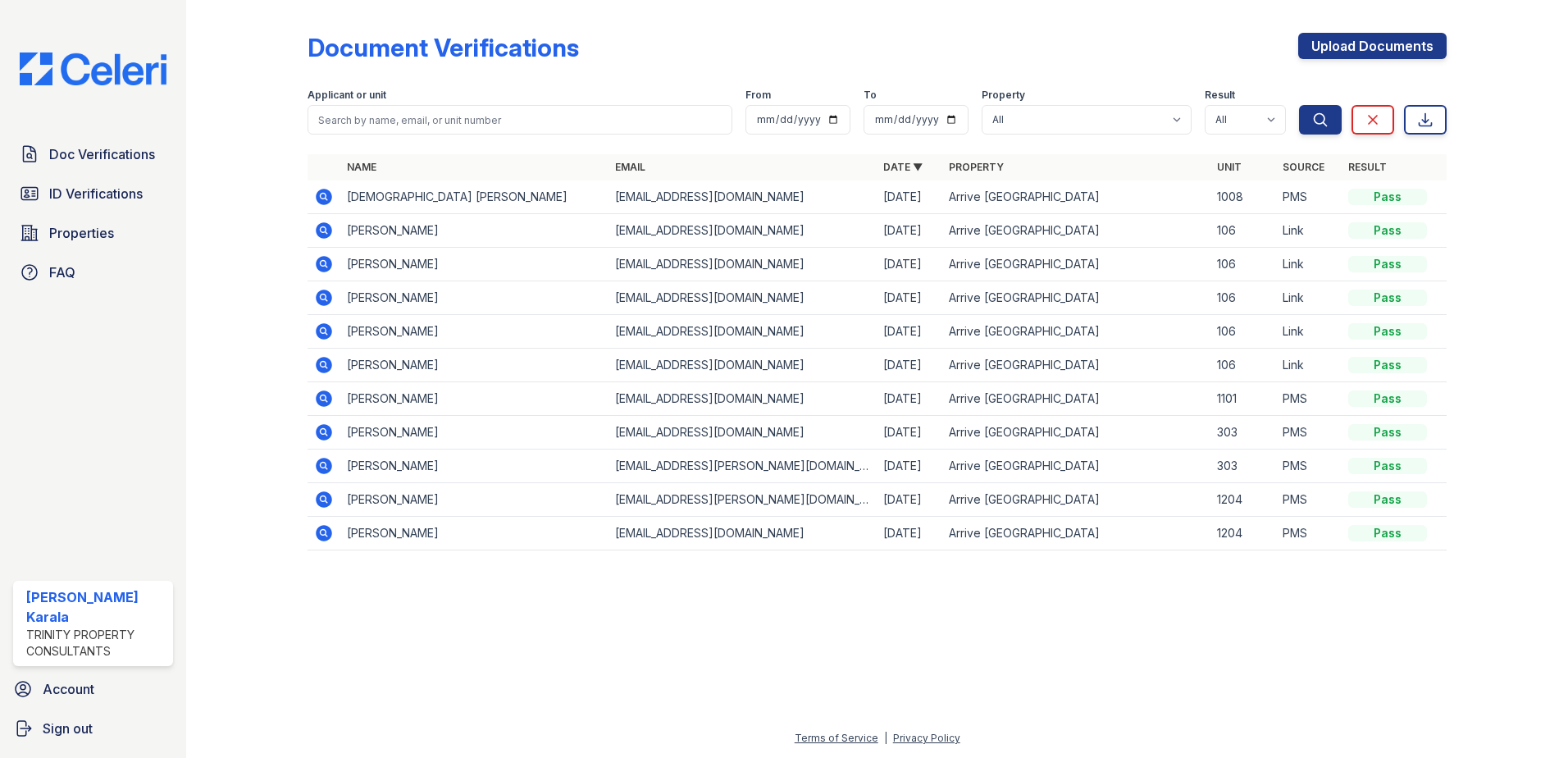
click at [120, 196] on span "ID Verifications" at bounding box center [95, 193] width 93 height 19
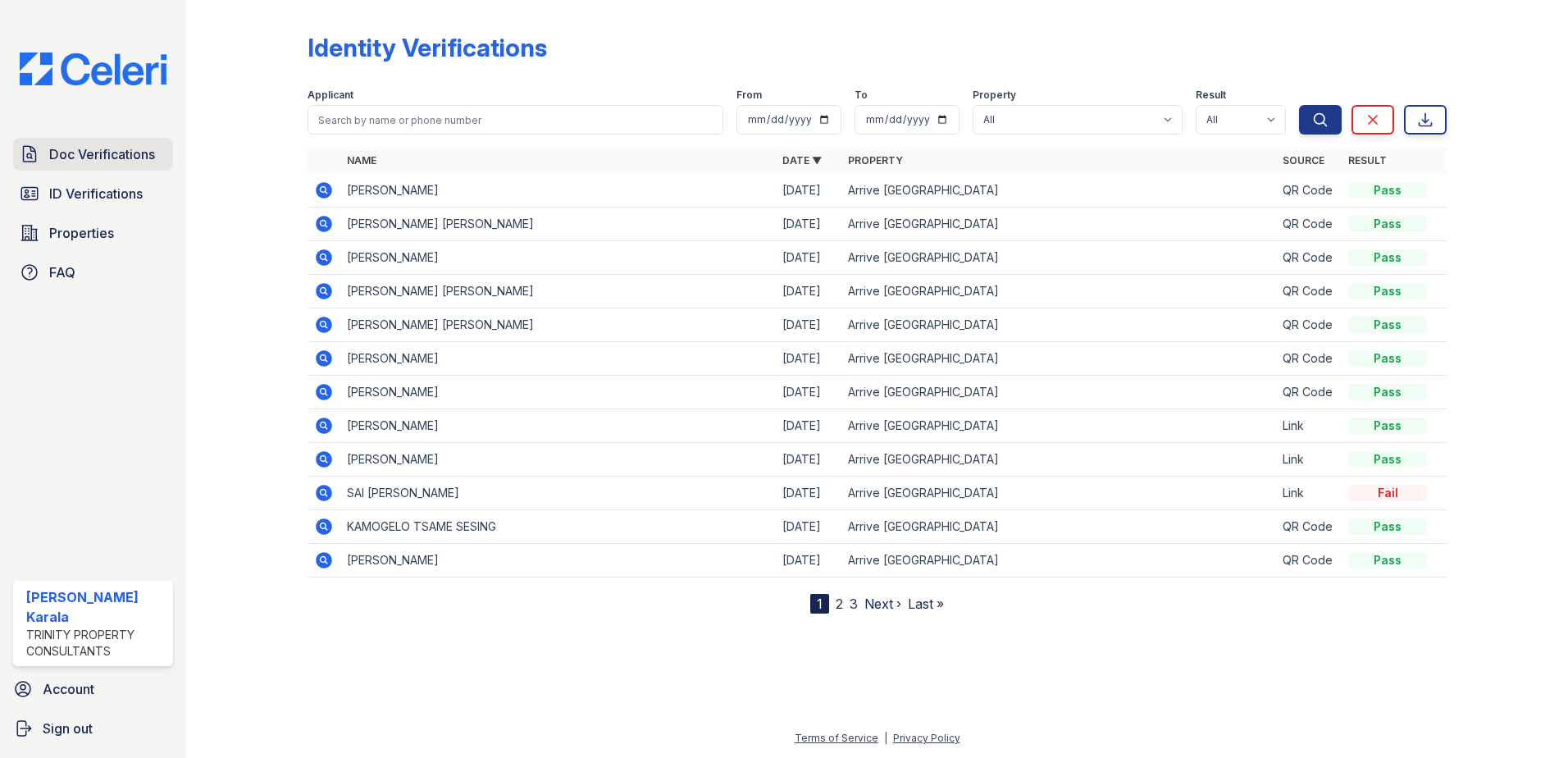
click at [120, 153] on span "Doc Verifications" at bounding box center [102, 153] width 105 height 19
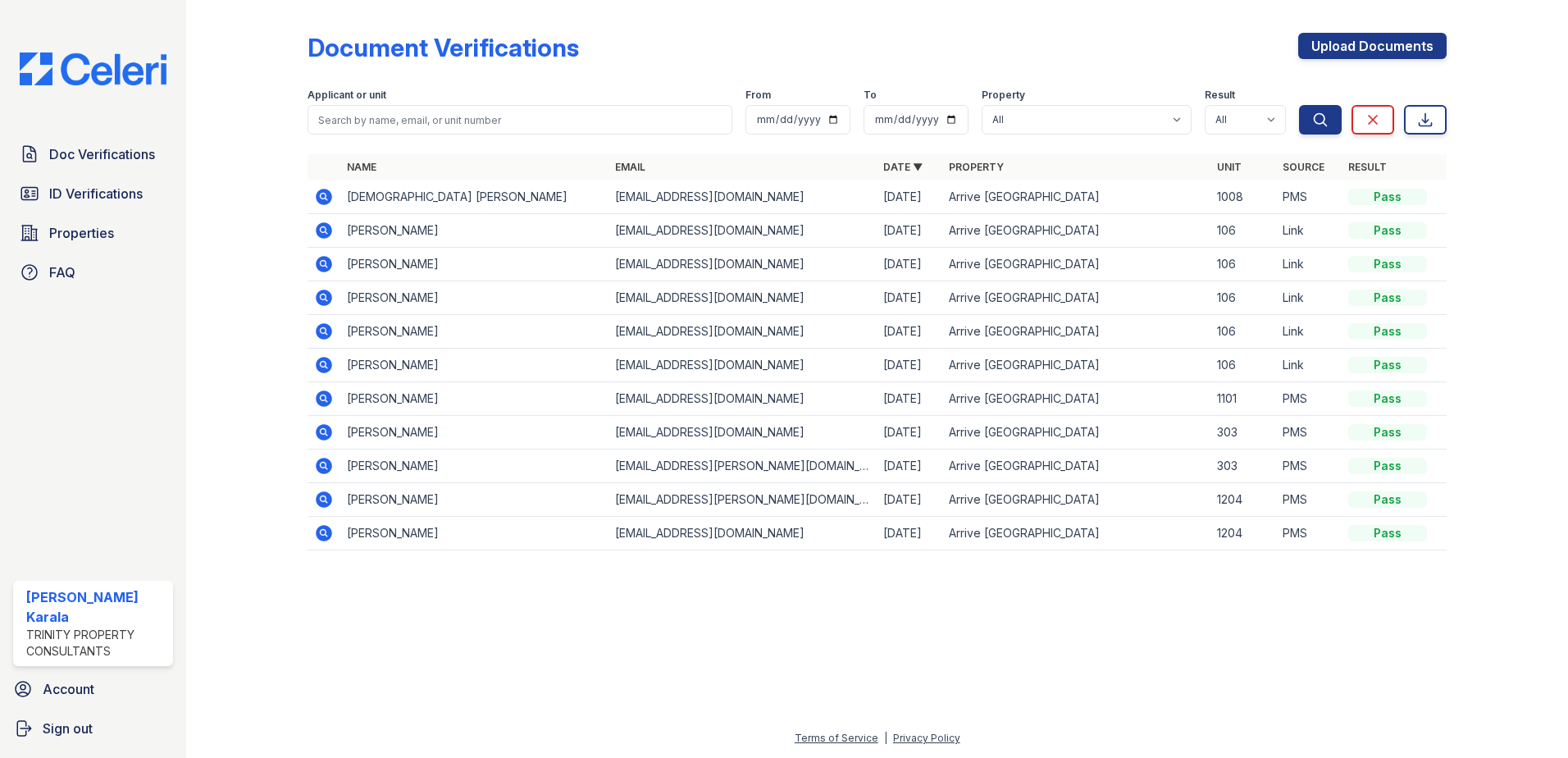
click at [121, 187] on span "ID Verifications" at bounding box center [95, 193] width 93 height 19
